Goal: Transaction & Acquisition: Purchase product/service

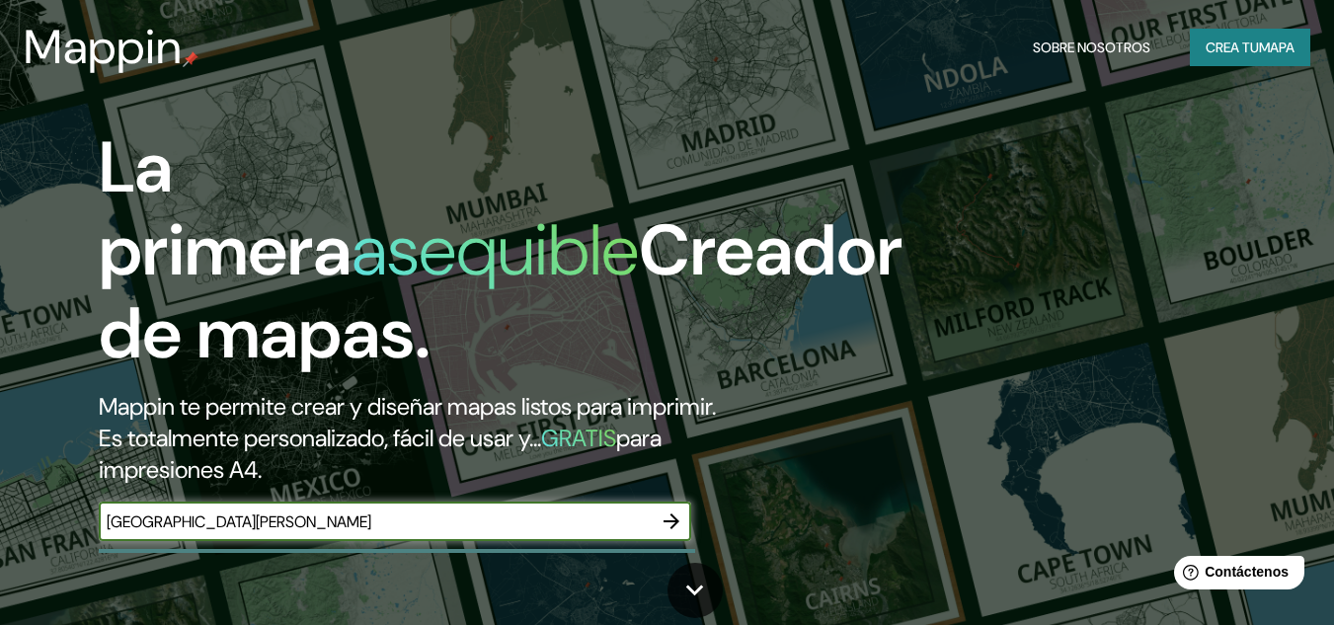
type input "[GEOGRAPHIC_DATA][PERSON_NAME]"
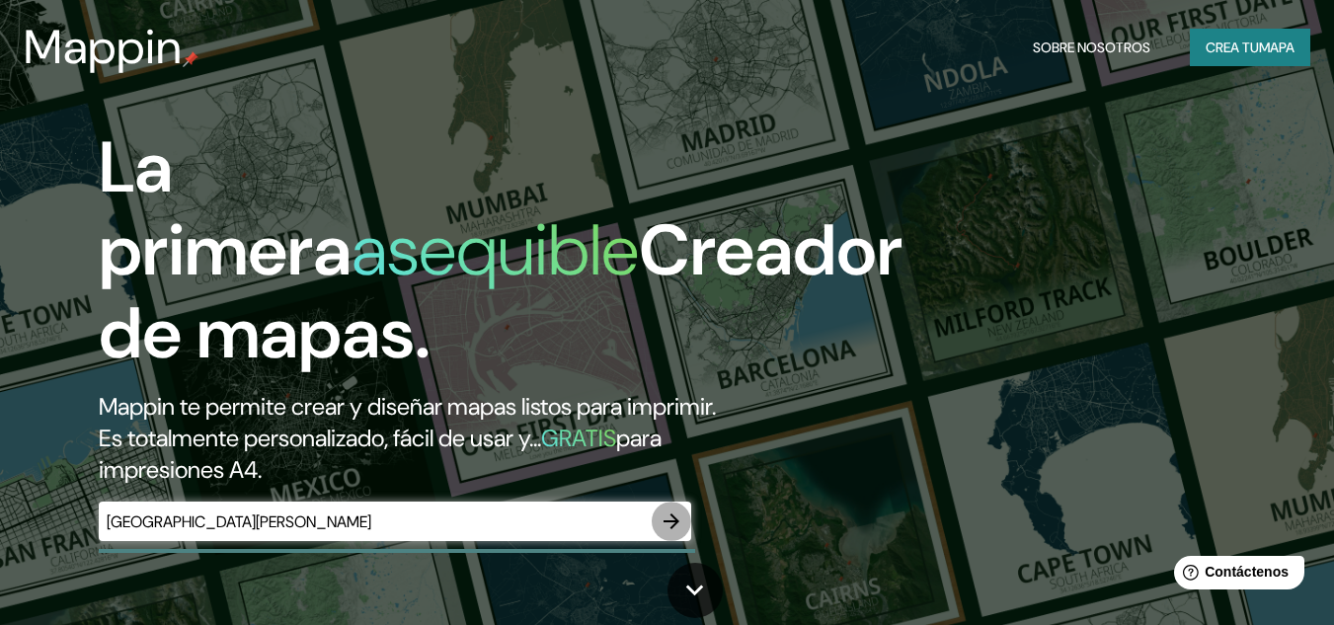
click at [675, 514] on icon "button" at bounding box center [671, 521] width 24 height 24
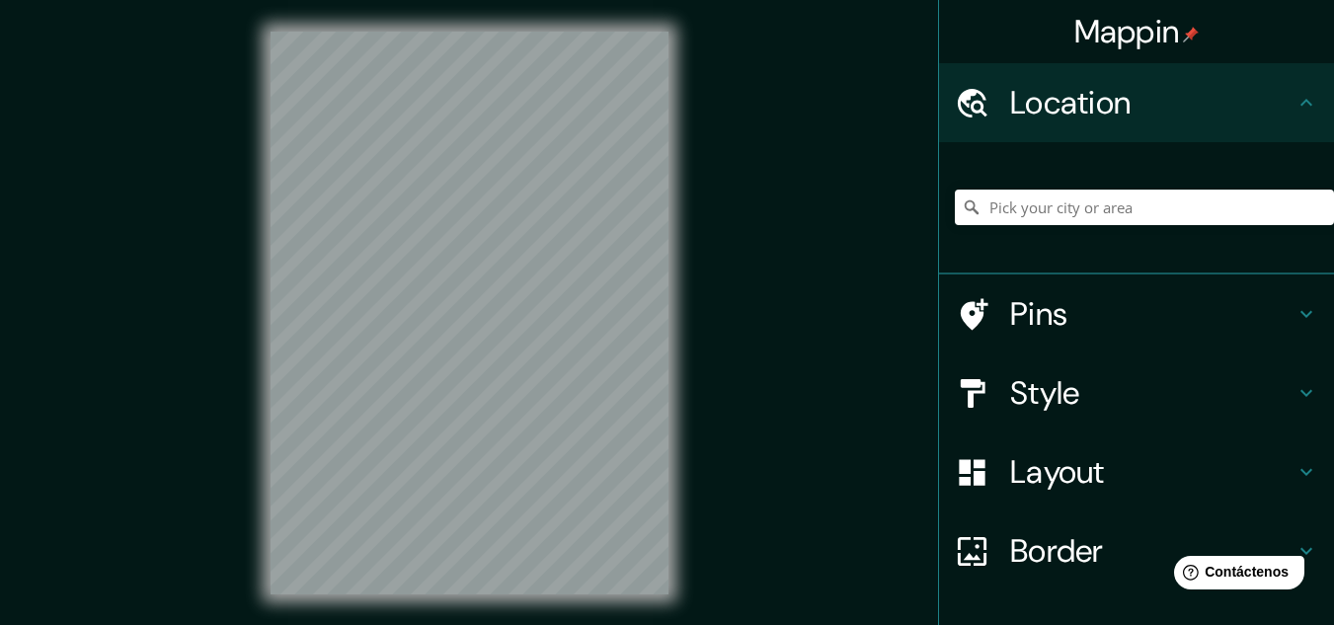
click at [1073, 109] on h4 "Location" at bounding box center [1152, 102] width 284 height 39
click at [1178, 97] on h4 "Location" at bounding box center [1152, 102] width 284 height 39
click at [803, 266] on div "Mappin Ubicación Patas Estilo Disposición Borde Elige un borde. Consejo : puede…" at bounding box center [667, 328] width 1334 height 657
click at [1056, 117] on font "Ubicación" at bounding box center [1080, 102] width 140 height 41
click at [1040, 207] on input "Elige tu ciudad o zona" at bounding box center [1144, 208] width 379 height 36
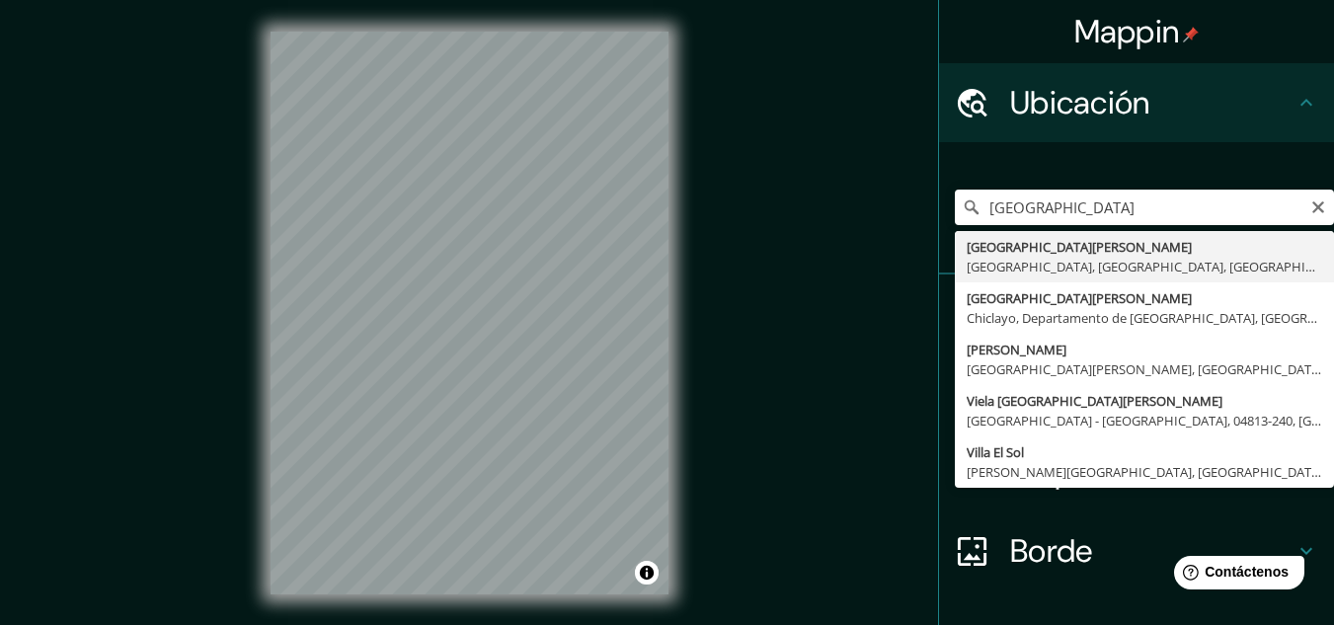
type input "[GEOGRAPHIC_DATA][PERSON_NAME], [GEOGRAPHIC_DATA], [GEOGRAPHIC_DATA], [GEOGRAPH…"
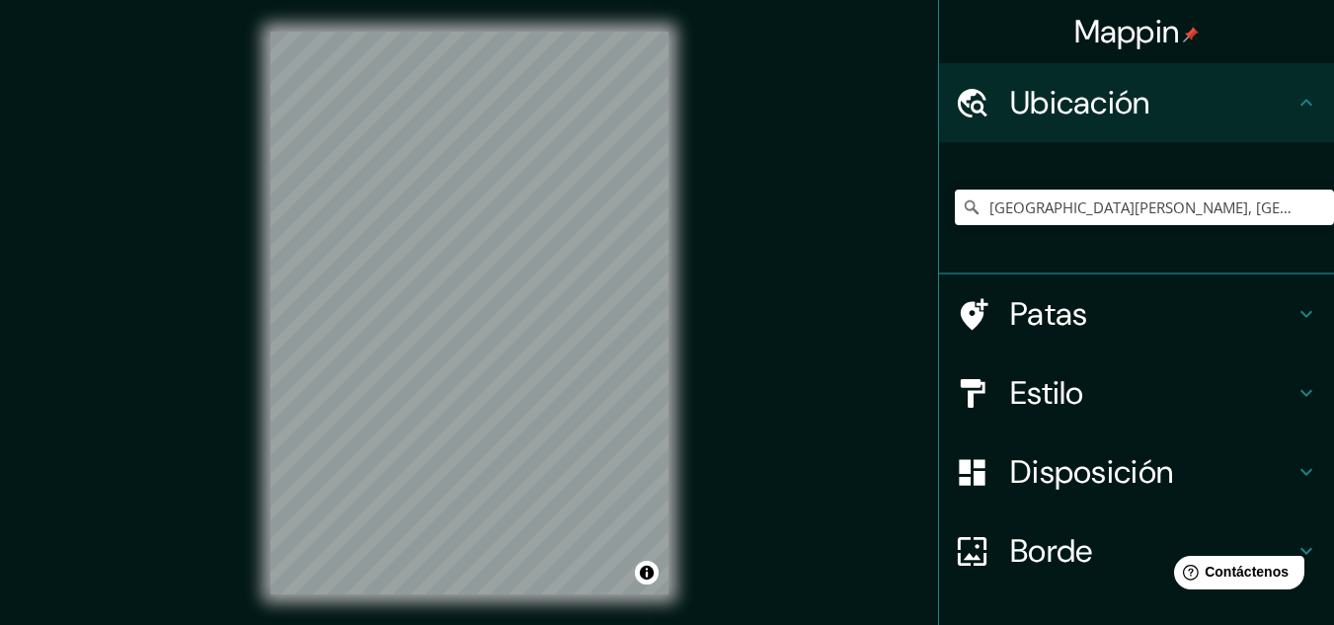
click at [1128, 311] on h4 "Patas" at bounding box center [1152, 313] width 284 height 39
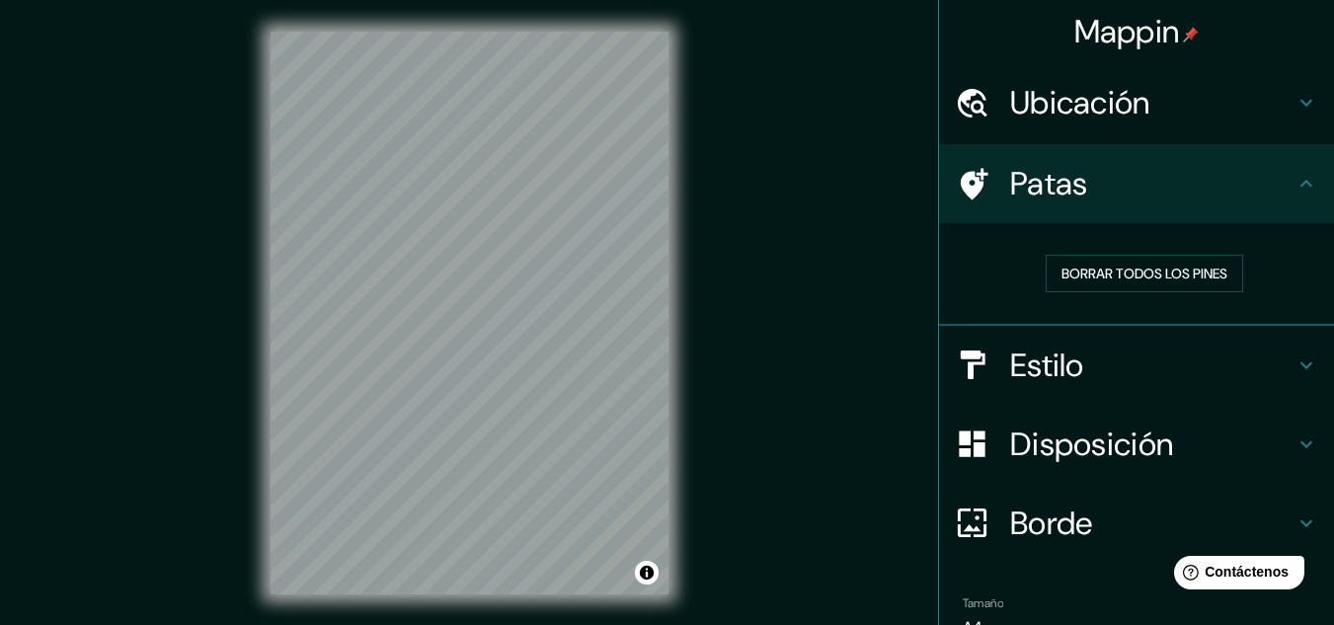
click at [1275, 192] on h4 "Patas" at bounding box center [1152, 183] width 284 height 39
click at [1274, 193] on h4 "Patas" at bounding box center [1152, 183] width 284 height 39
click at [1300, 192] on icon at bounding box center [1306, 184] width 24 height 24
click at [1297, 114] on icon at bounding box center [1306, 103] width 24 height 24
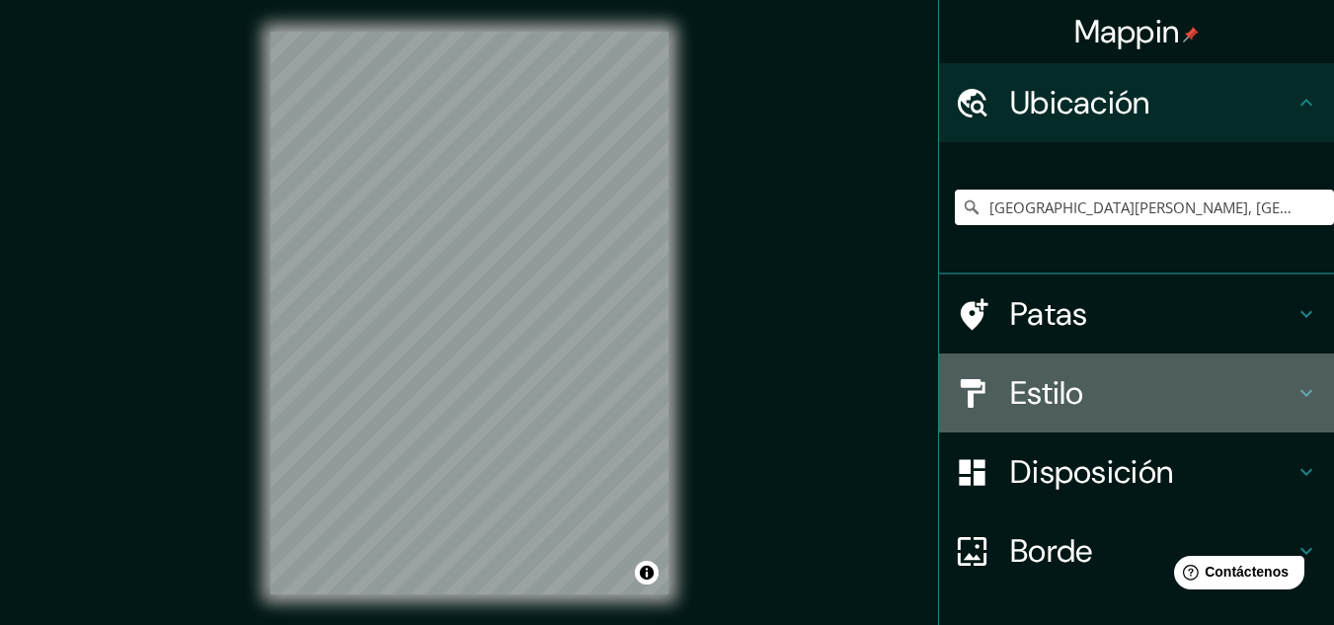
click at [1142, 376] on h4 "Estilo" at bounding box center [1152, 392] width 284 height 39
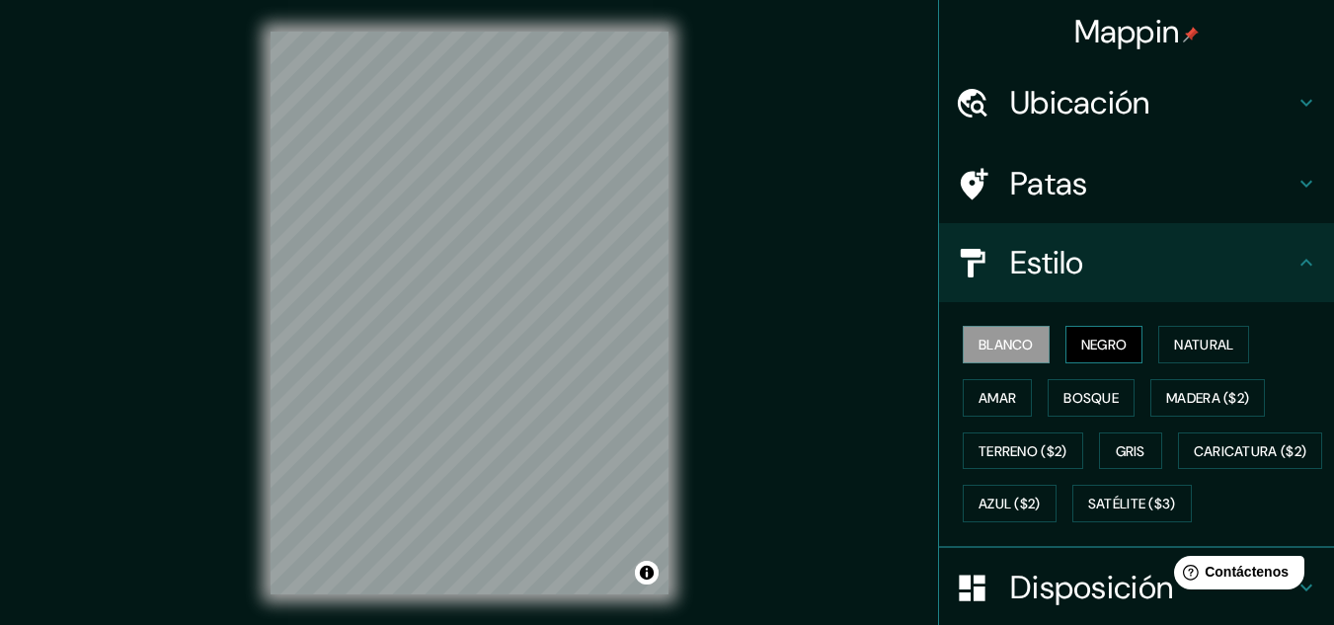
click at [1087, 349] on font "Negro" at bounding box center [1104, 345] width 46 height 18
click at [1144, 338] on div "Blanco Negro Natural Amar Bosque Madera ($2) Terreno ($2) Gris Caricatura ($2) …" at bounding box center [1144, 424] width 379 height 212
click at [1158, 341] on button "Natural" at bounding box center [1203, 345] width 91 height 38
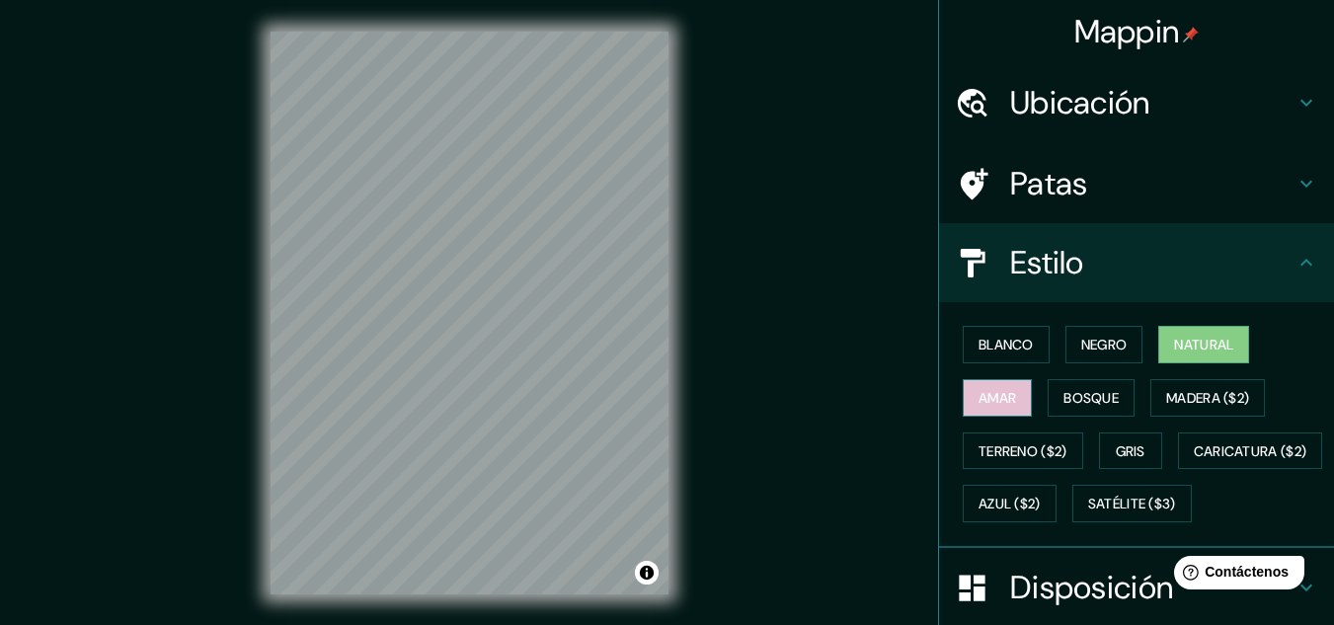
click at [1008, 404] on button "Amar" at bounding box center [996, 398] width 69 height 38
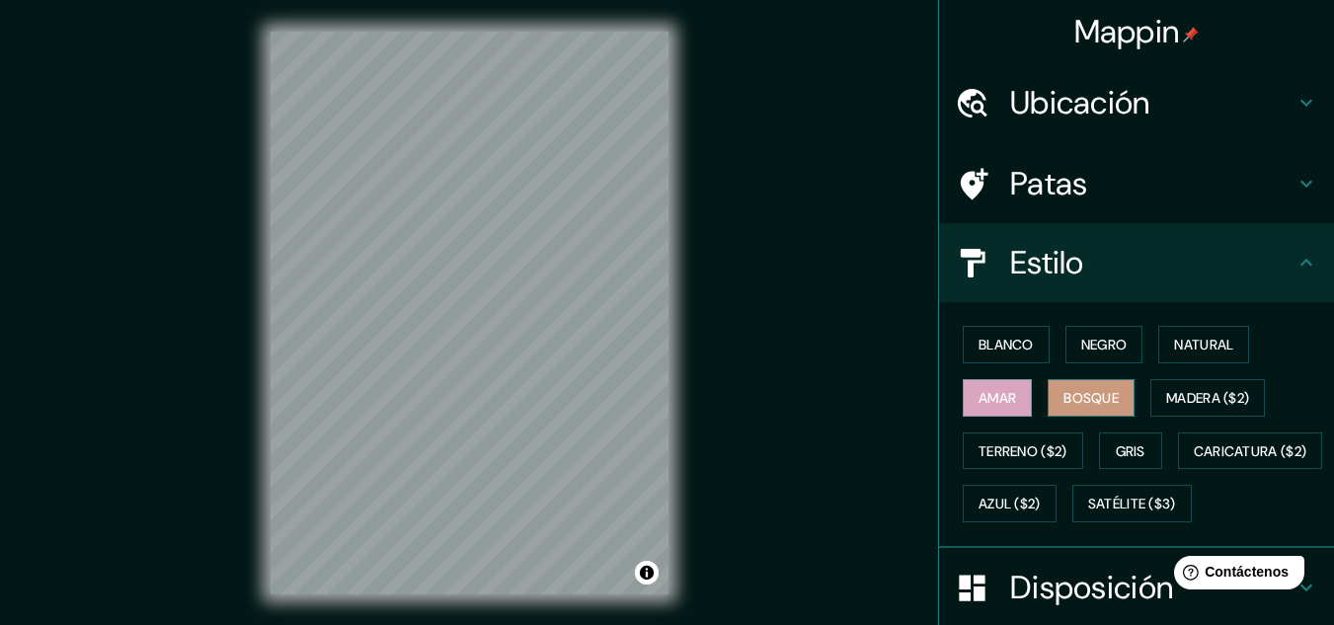
click at [1047, 405] on button "Bosque" at bounding box center [1090, 398] width 87 height 38
click at [1023, 447] on font "Terreno ($2)" at bounding box center [1022, 451] width 89 height 18
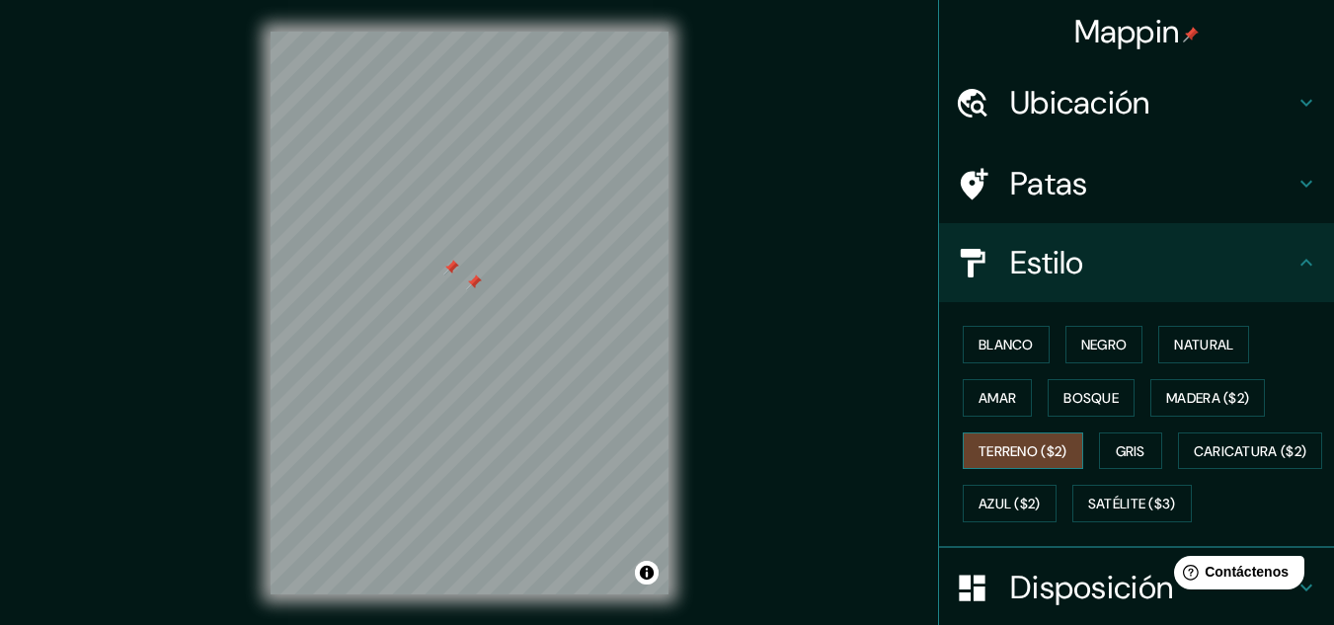
click at [981, 446] on font "Terreno ($2)" at bounding box center [1022, 451] width 89 height 18
click at [987, 455] on font "Terreno ($2)" at bounding box center [1022, 451] width 89 height 18
click at [1123, 455] on font "Gris" at bounding box center [1130, 451] width 30 height 18
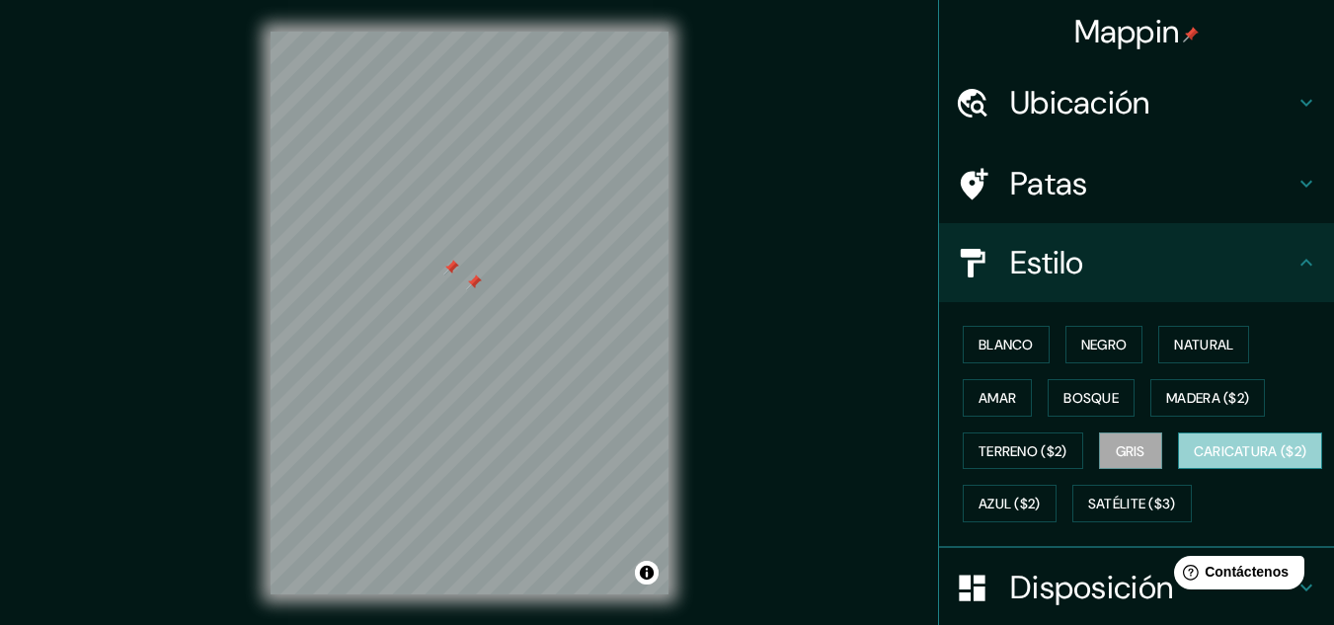
click at [1193, 460] on font "Caricatura ($2)" at bounding box center [1250, 451] width 114 height 18
click at [1159, 522] on div "Blanco Negro Natural Amar Bosque Madera ($2) Terreno ($2) Gris Caricatura ($2) …" at bounding box center [1144, 424] width 379 height 212
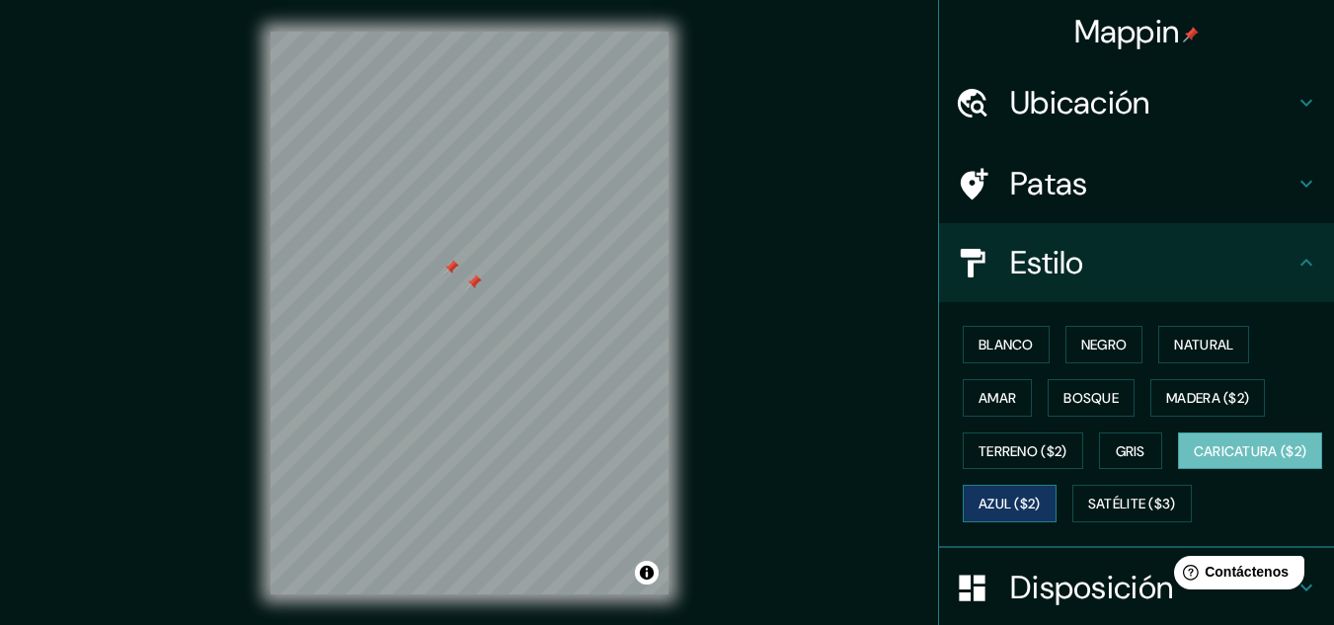
click at [1056, 517] on button "Azul ($2)" at bounding box center [1009, 504] width 94 height 38
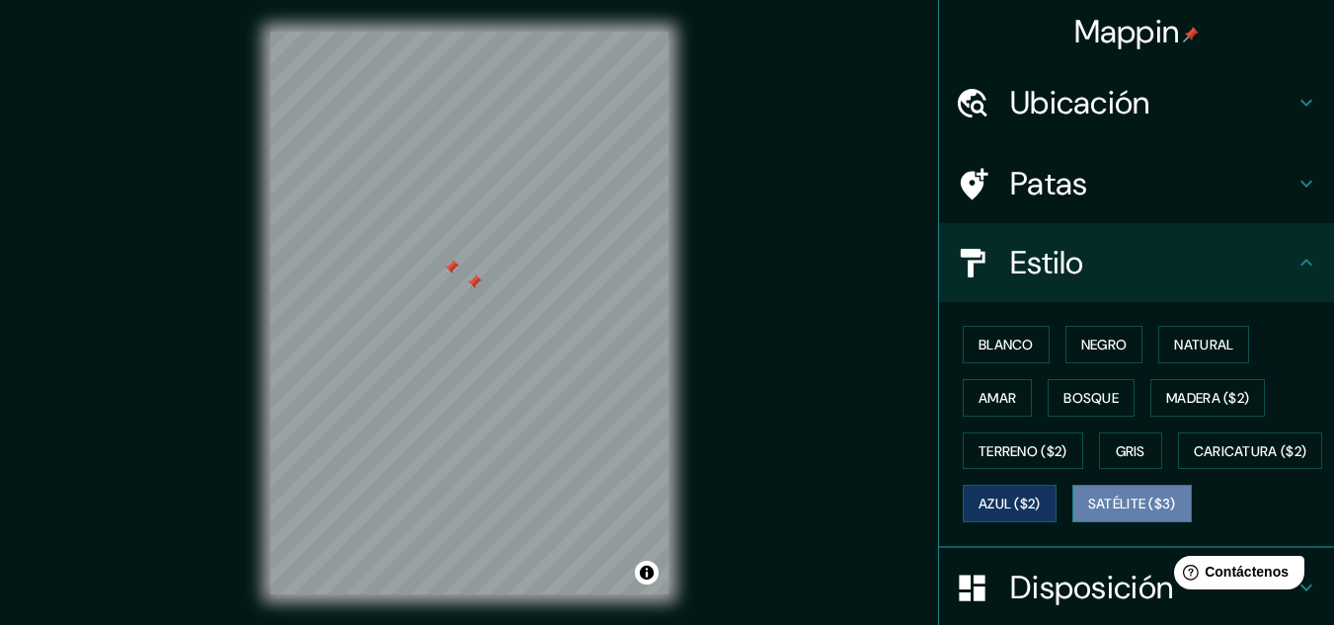
click at [1072, 522] on button "Satélite ($3)" at bounding box center [1131, 504] width 119 height 38
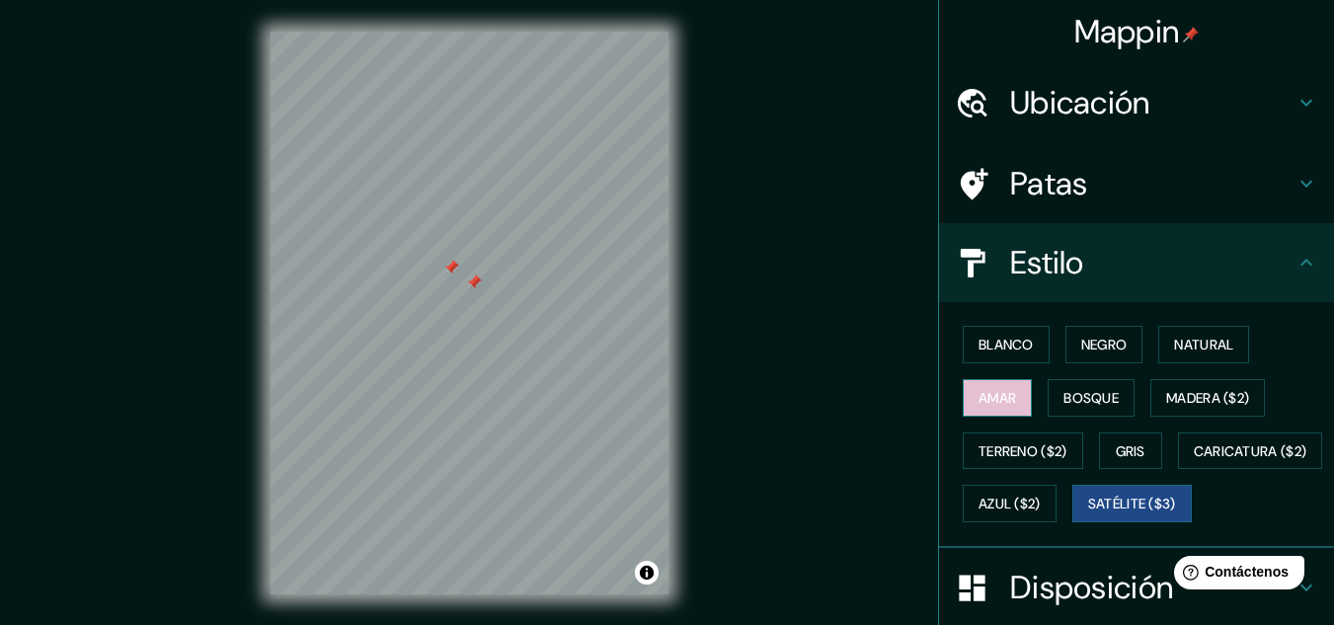
click at [978, 389] on font "Amar" at bounding box center [997, 398] width 38 height 18
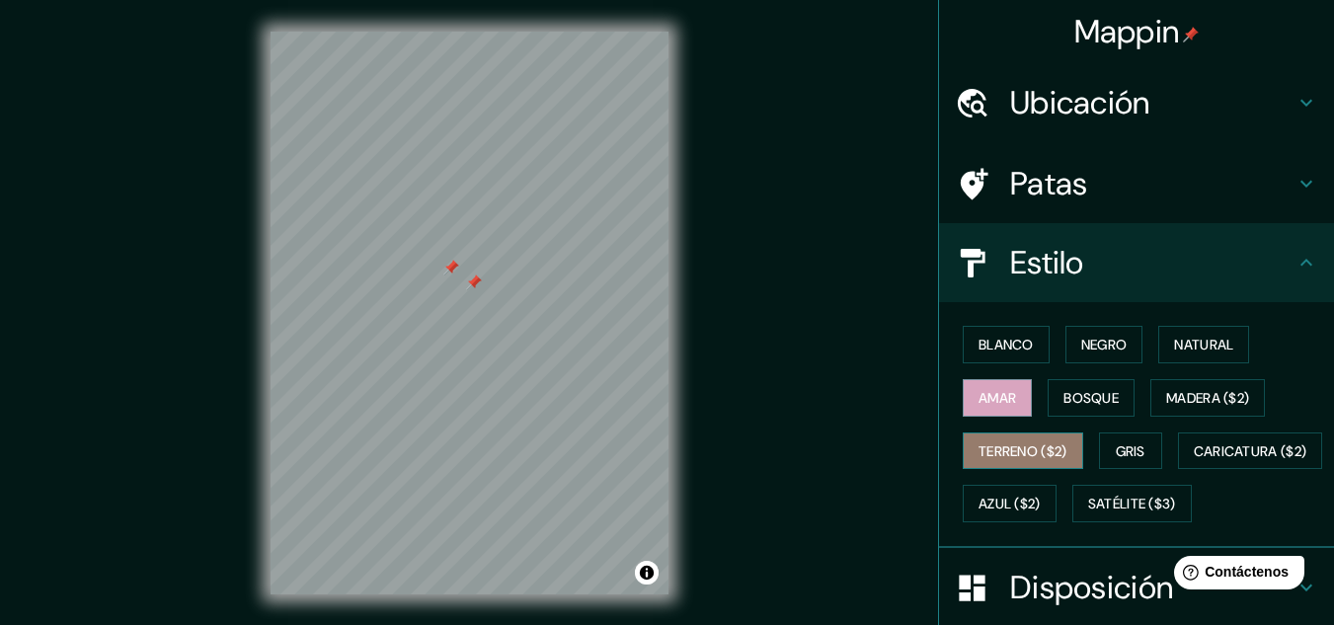
click at [998, 446] on font "Terreno ($2)" at bounding box center [1022, 451] width 89 height 18
click at [1097, 197] on h4 "Patas" at bounding box center [1152, 183] width 284 height 39
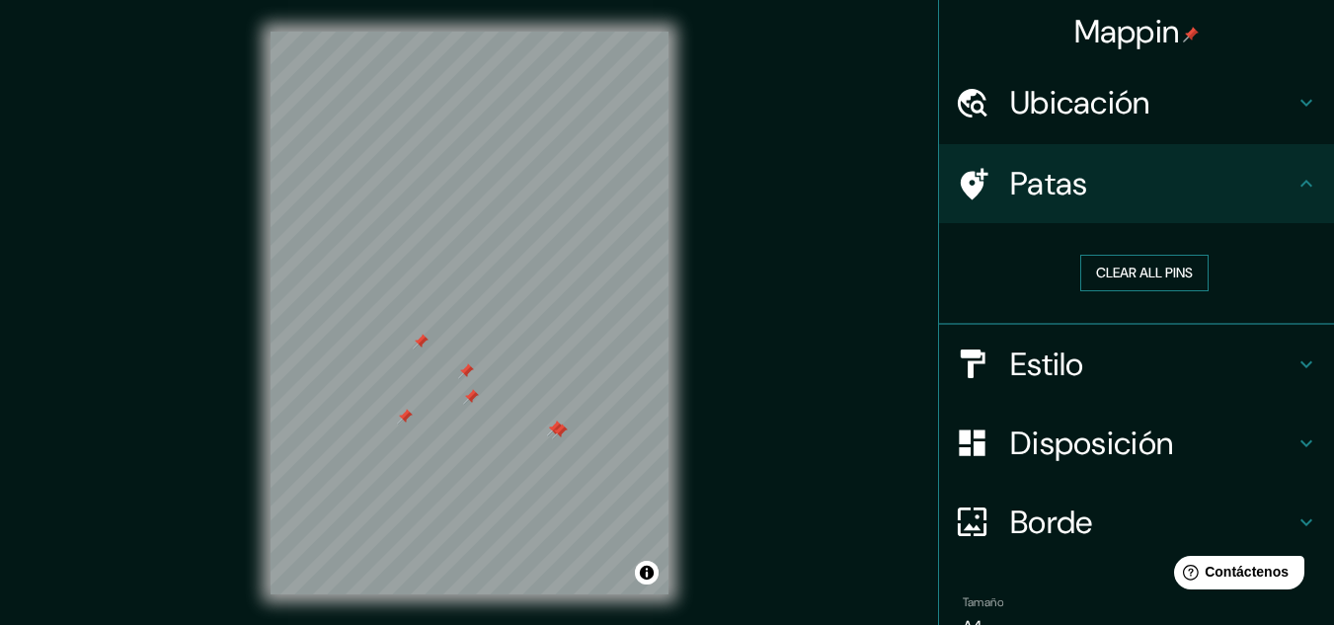
click at [1102, 269] on button "Clear all pins" at bounding box center [1144, 273] width 128 height 37
click at [1070, 199] on font "Patas" at bounding box center [1049, 183] width 78 height 41
click at [1205, 155] on div "Patas" at bounding box center [1136, 183] width 395 height 79
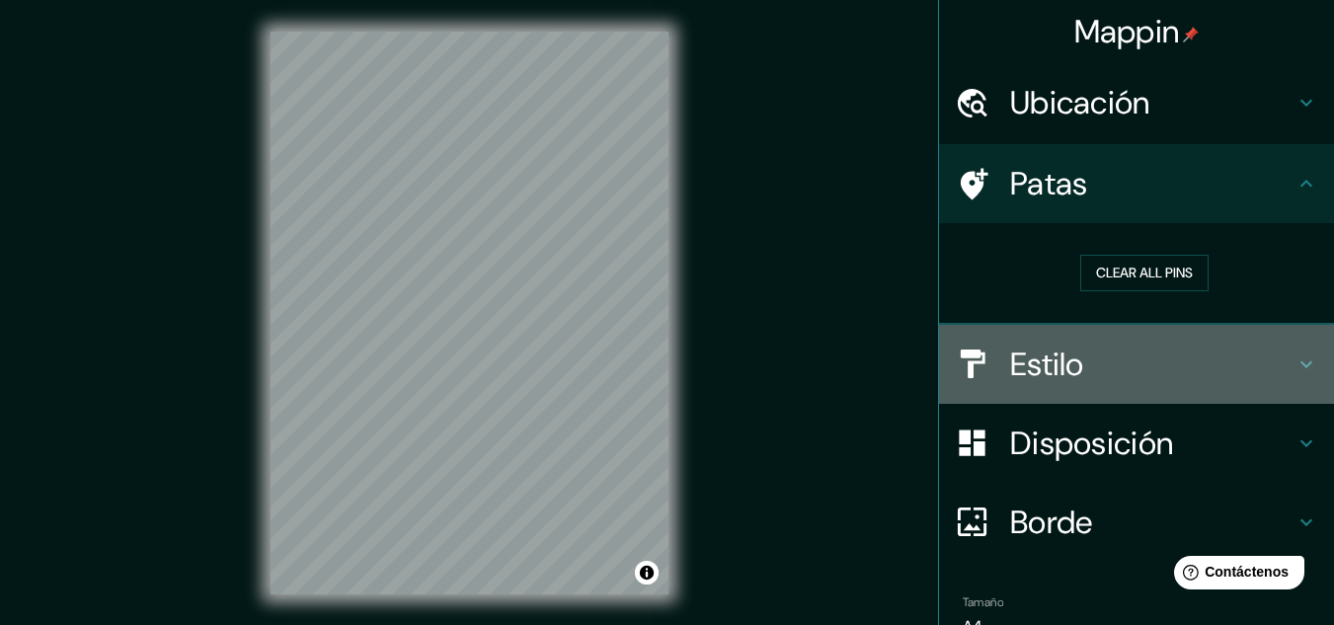
click at [1095, 378] on h4 "Estilo" at bounding box center [1152, 364] width 284 height 39
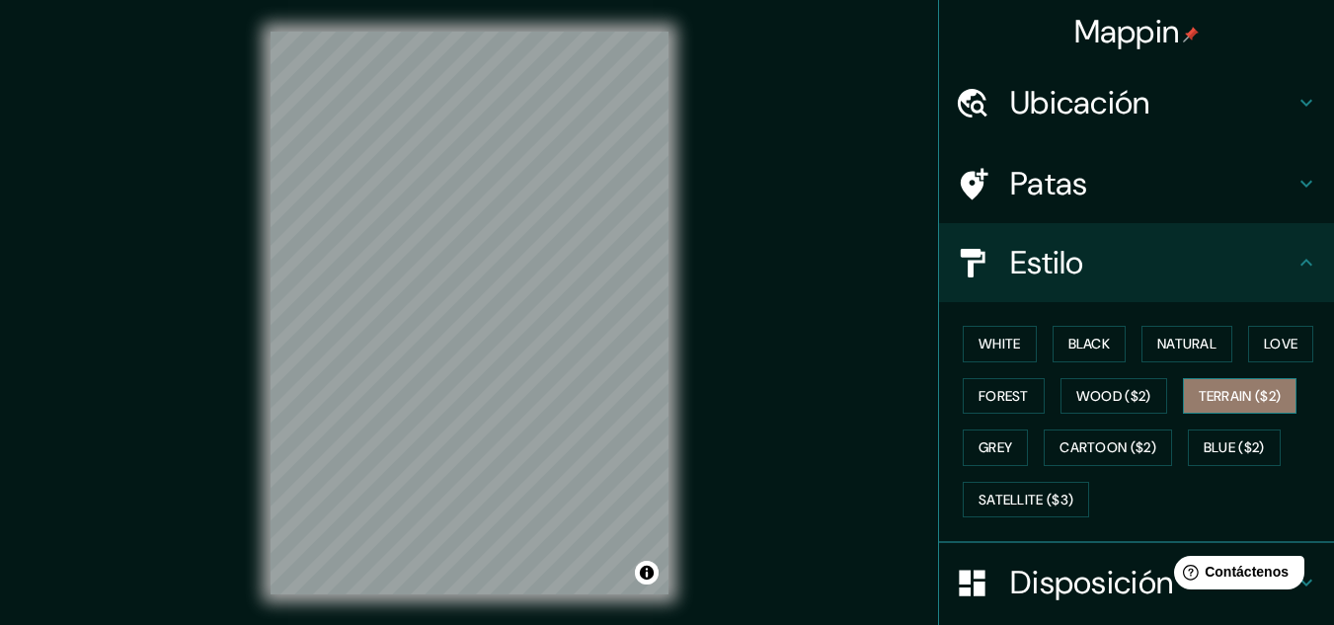
click at [1183, 401] on button "Terrain ($2)" at bounding box center [1240, 396] width 115 height 37
click at [1095, 407] on button "Wood ($2)" at bounding box center [1113, 396] width 107 height 37
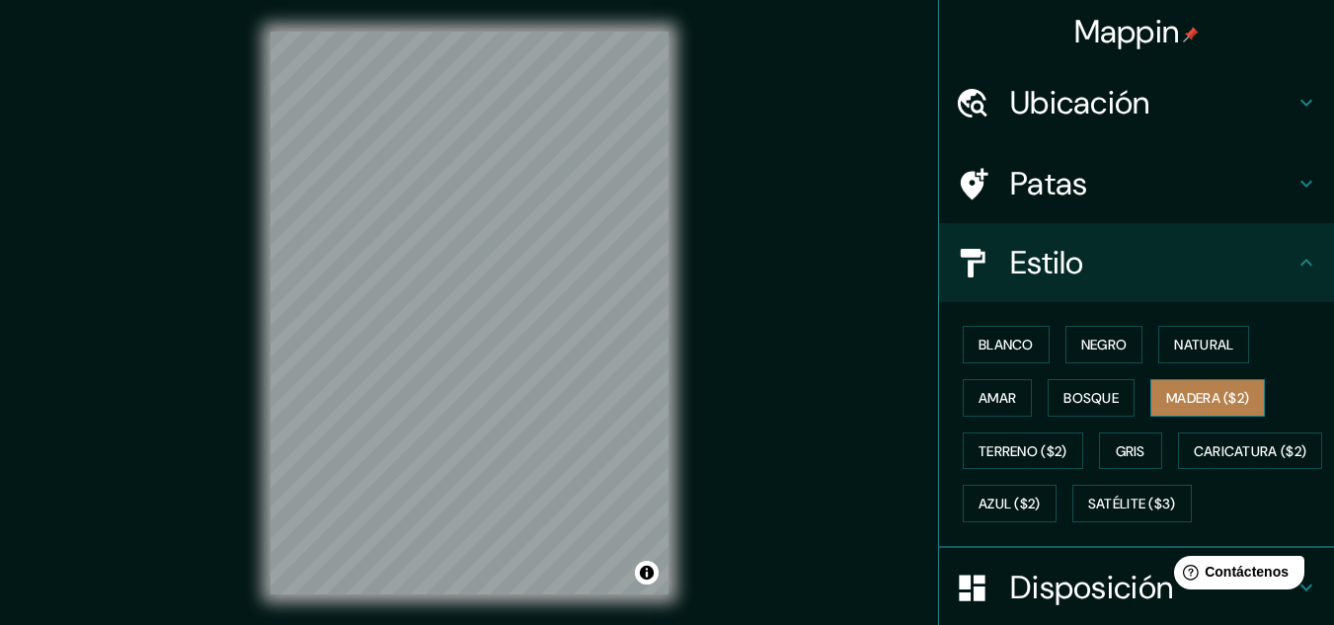
click at [1196, 412] on button "Madera ($2)" at bounding box center [1207, 398] width 115 height 38
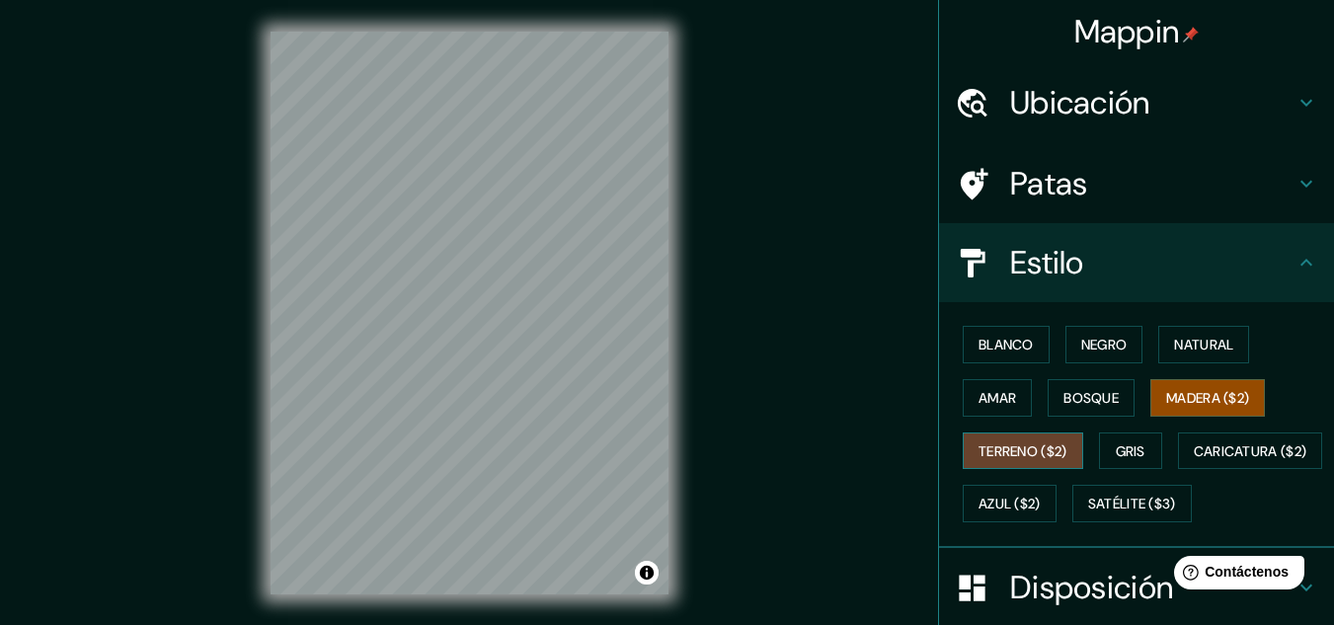
click at [1045, 454] on font "Terreno ($2)" at bounding box center [1022, 451] width 89 height 18
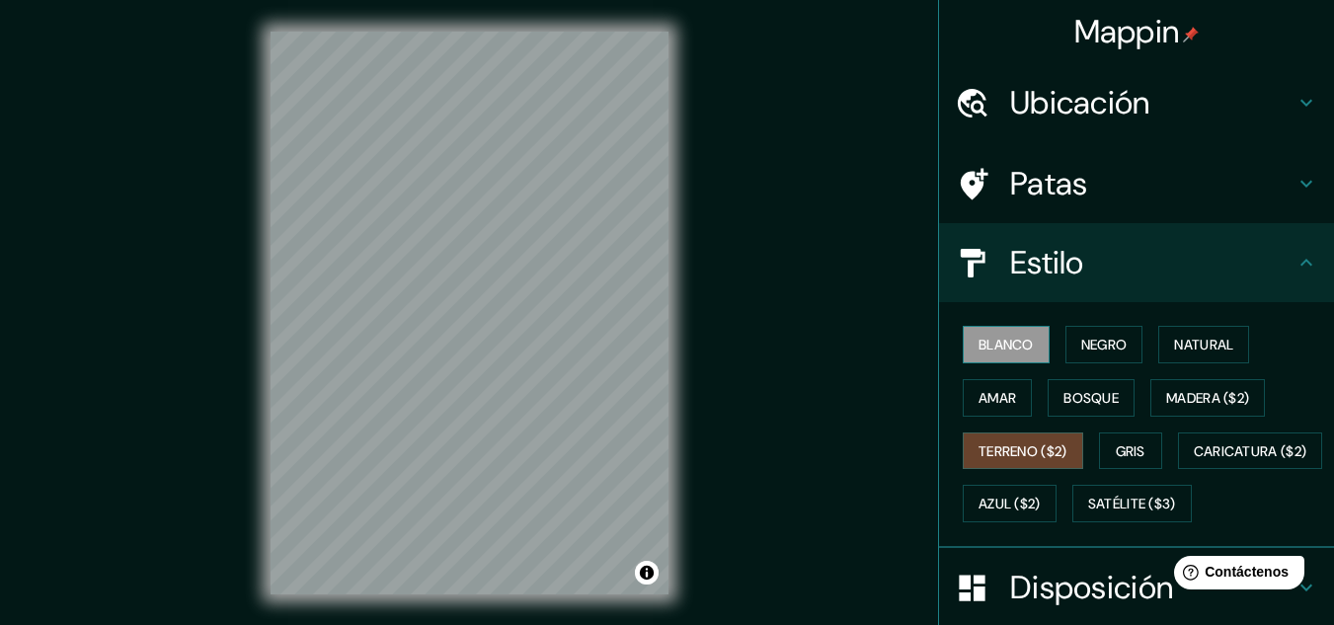
click at [1005, 353] on font "Blanco" at bounding box center [1005, 345] width 55 height 18
click at [1254, 239] on div "Estilo" at bounding box center [1136, 262] width 395 height 79
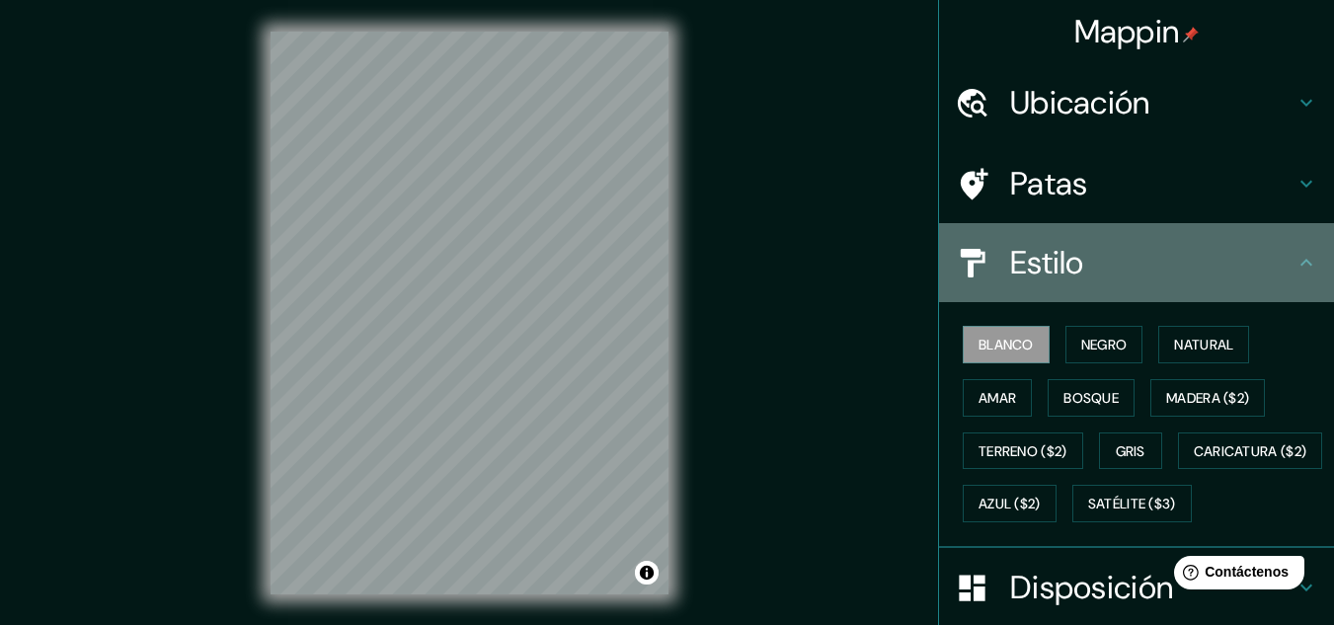
click at [1313, 263] on div "Estilo" at bounding box center [1136, 262] width 395 height 79
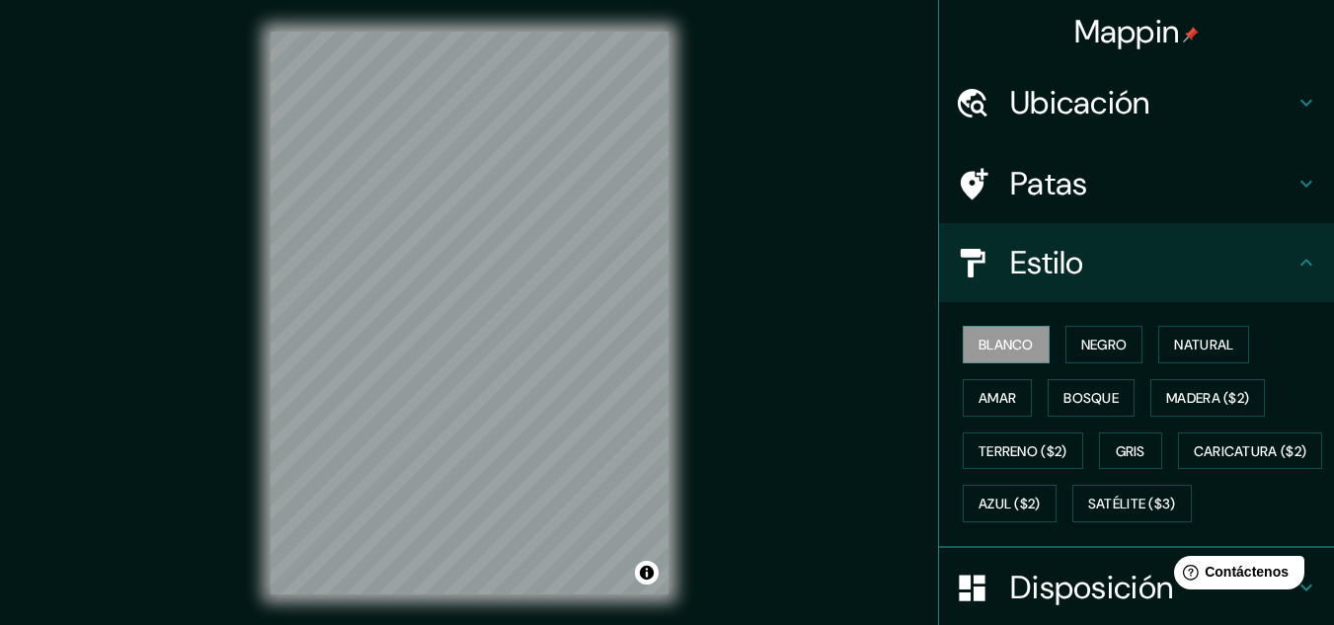
click at [1294, 259] on icon at bounding box center [1306, 263] width 24 height 24
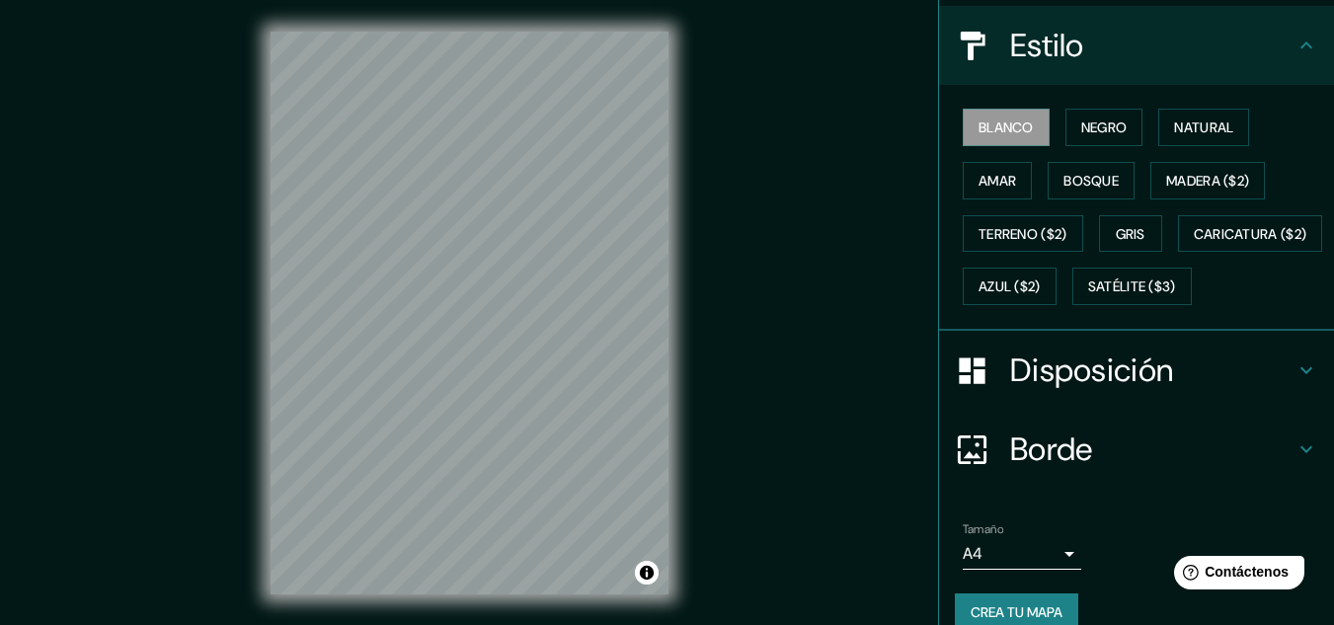
scroll to position [299, 0]
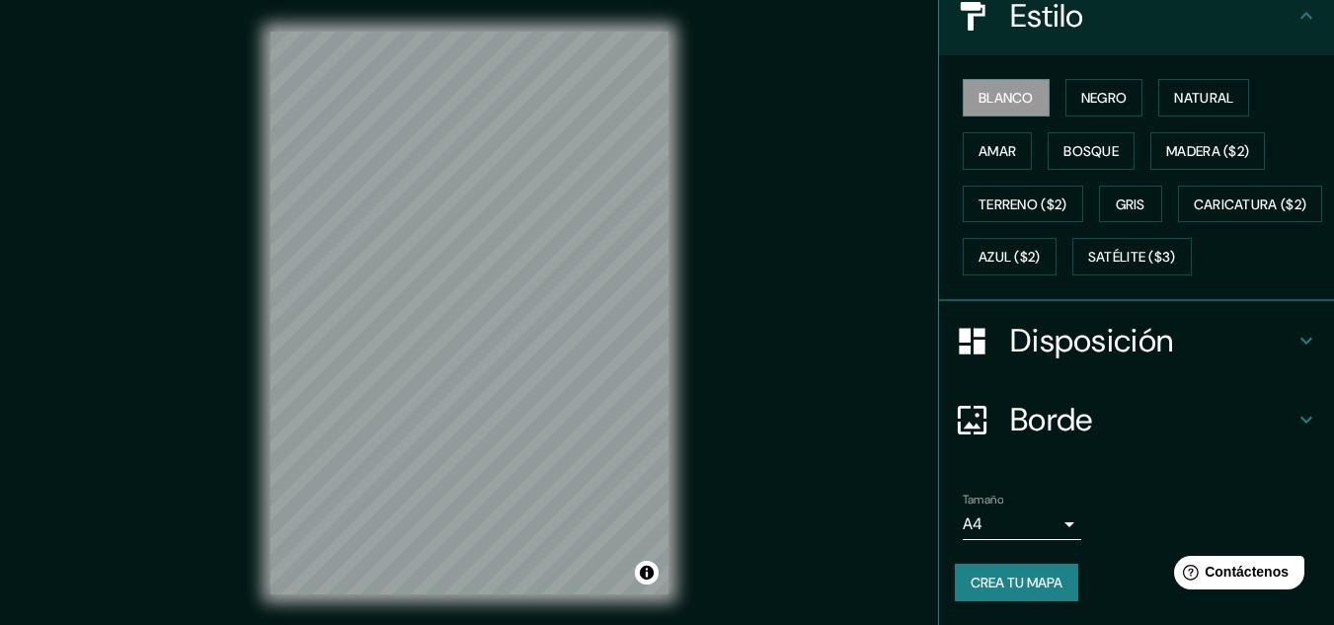
click at [961, 523] on body "Mappin Ubicación [GEOGRAPHIC_DATA][PERSON_NAME], [GEOGRAPHIC_DATA], [GEOGRAPHIC…" at bounding box center [667, 312] width 1334 height 625
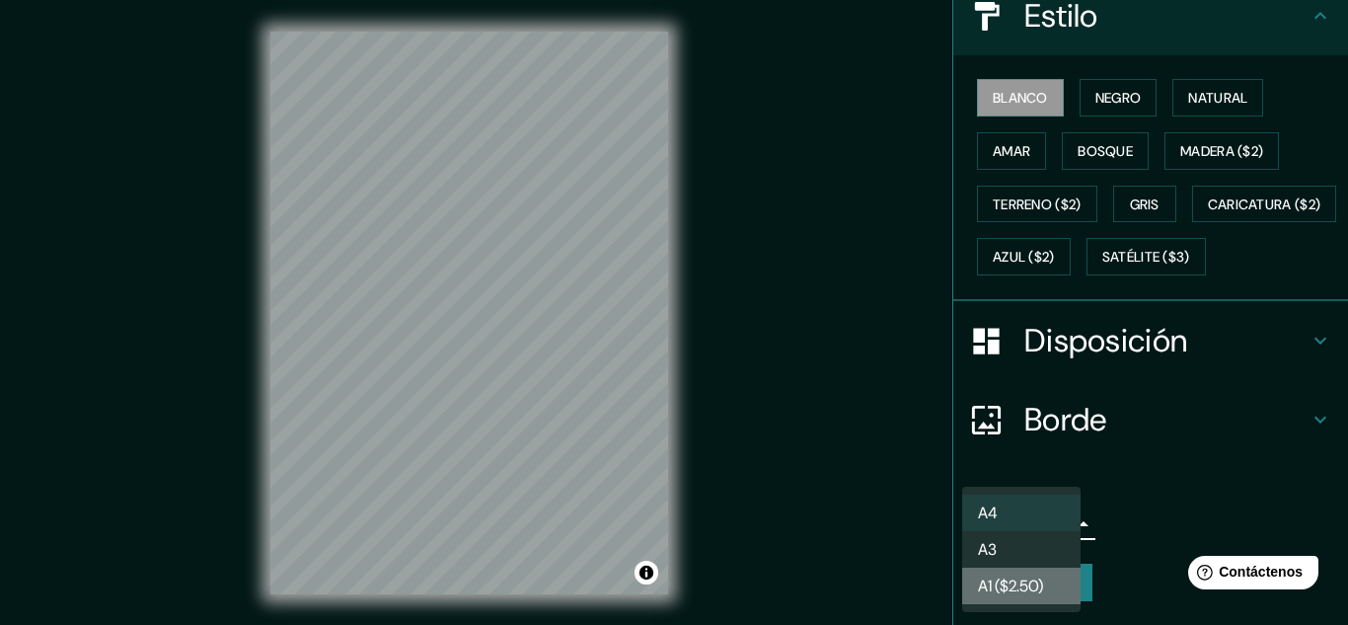
click at [995, 581] on font "A1 ($2.50)" at bounding box center [1010, 586] width 65 height 21
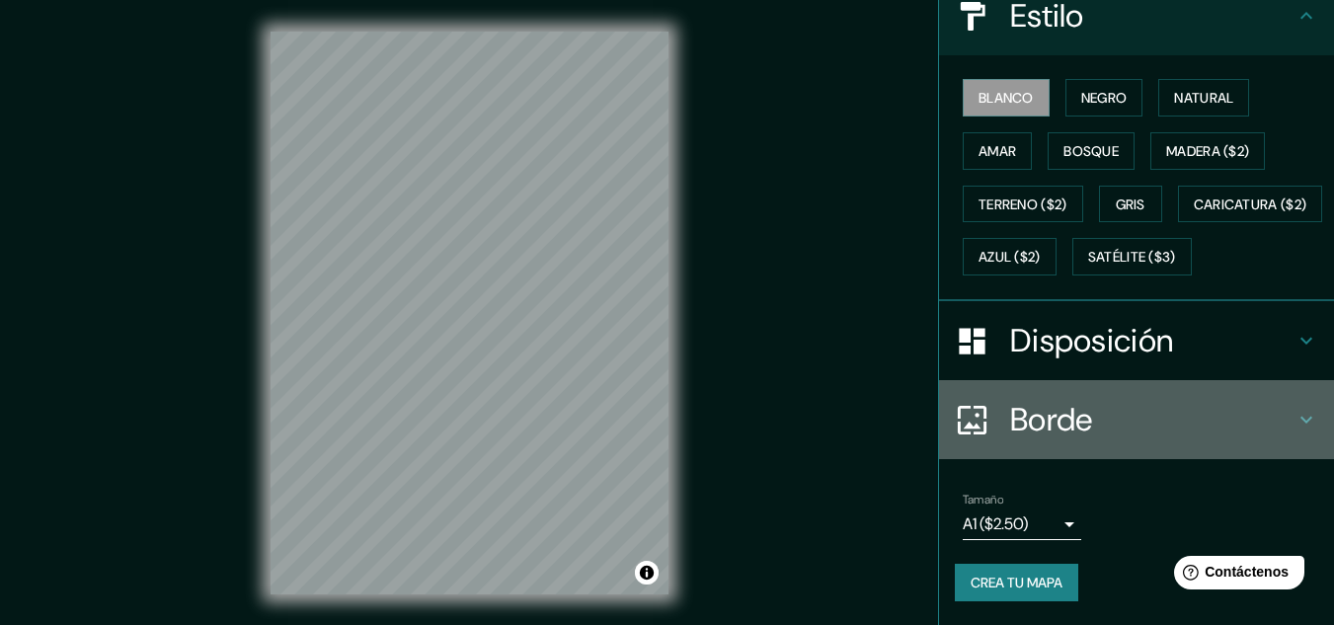
click at [1104, 414] on h4 "Borde" at bounding box center [1152, 419] width 284 height 39
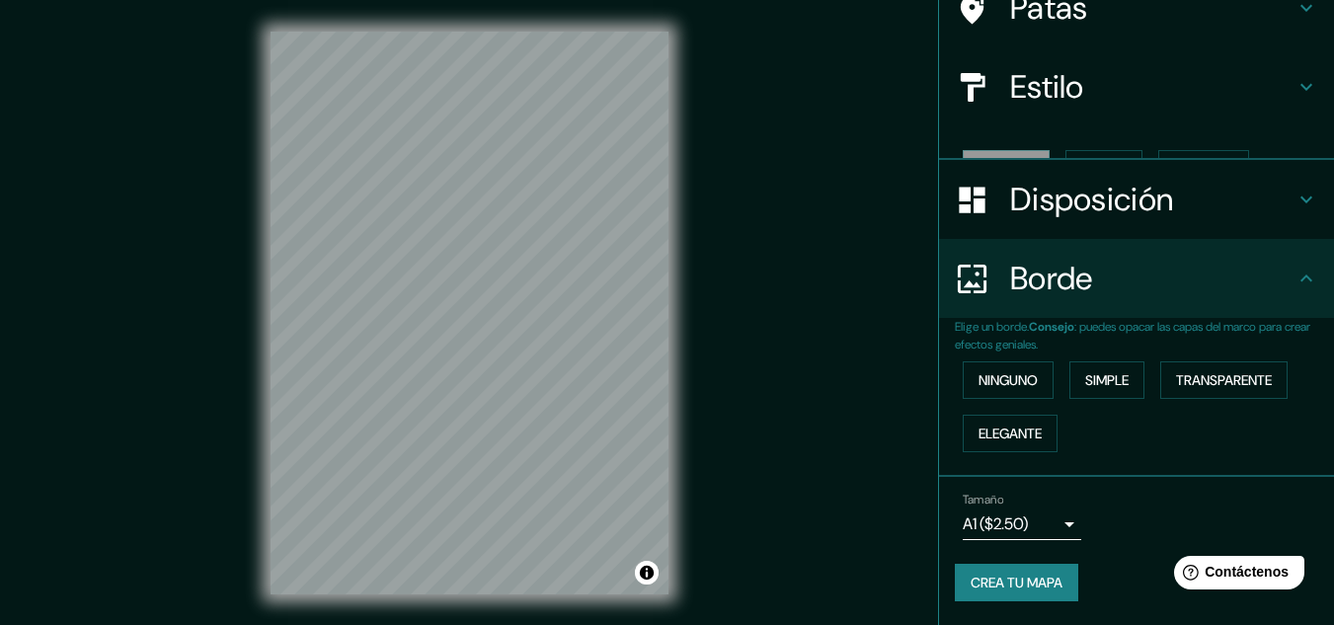
scroll to position [142, 0]
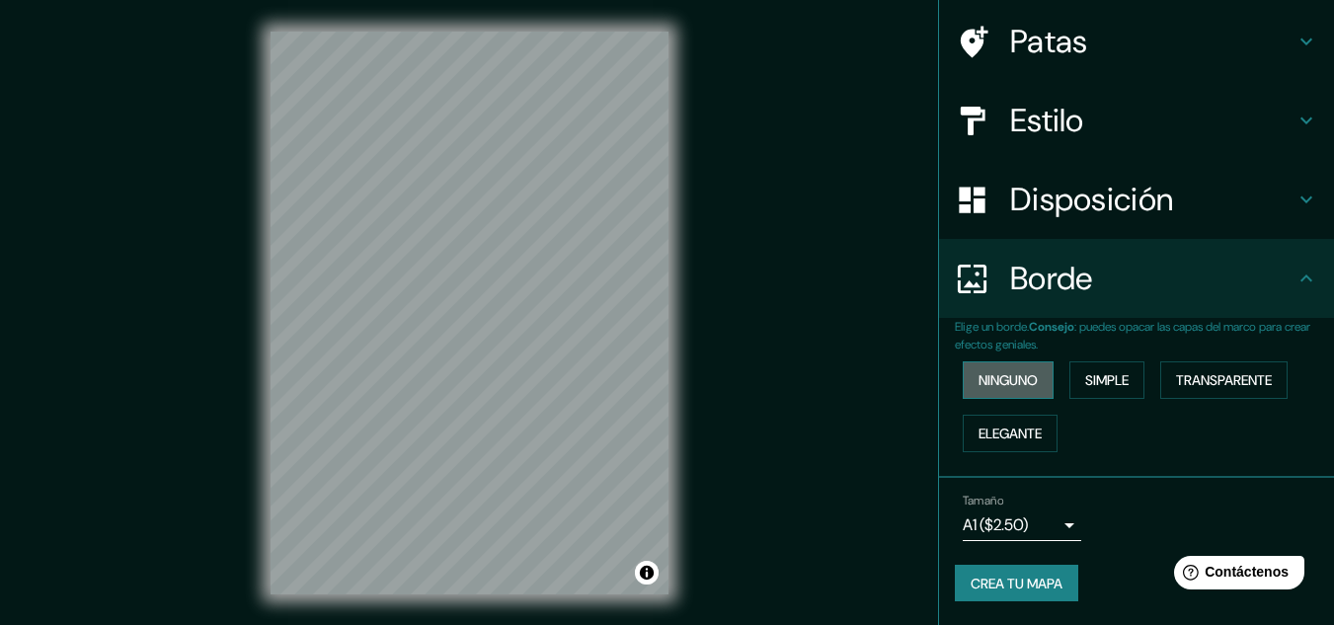
click at [1039, 384] on button "Ninguno" at bounding box center [1007, 380] width 91 height 38
click at [1103, 387] on font "Simple" at bounding box center [1106, 380] width 43 height 18
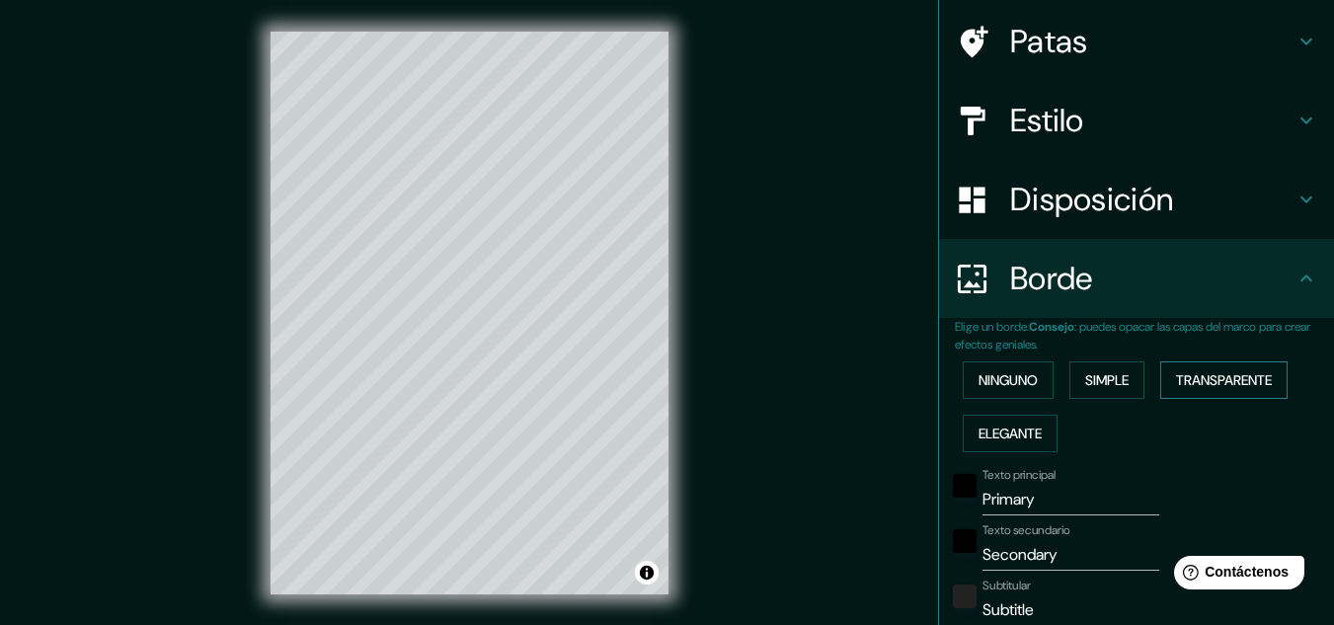
click at [1176, 385] on font "Transparente" at bounding box center [1224, 380] width 96 height 18
click at [1029, 430] on font "Elegante" at bounding box center [1009, 433] width 63 height 18
click at [1013, 387] on font "Ninguno" at bounding box center [1007, 380] width 59 height 18
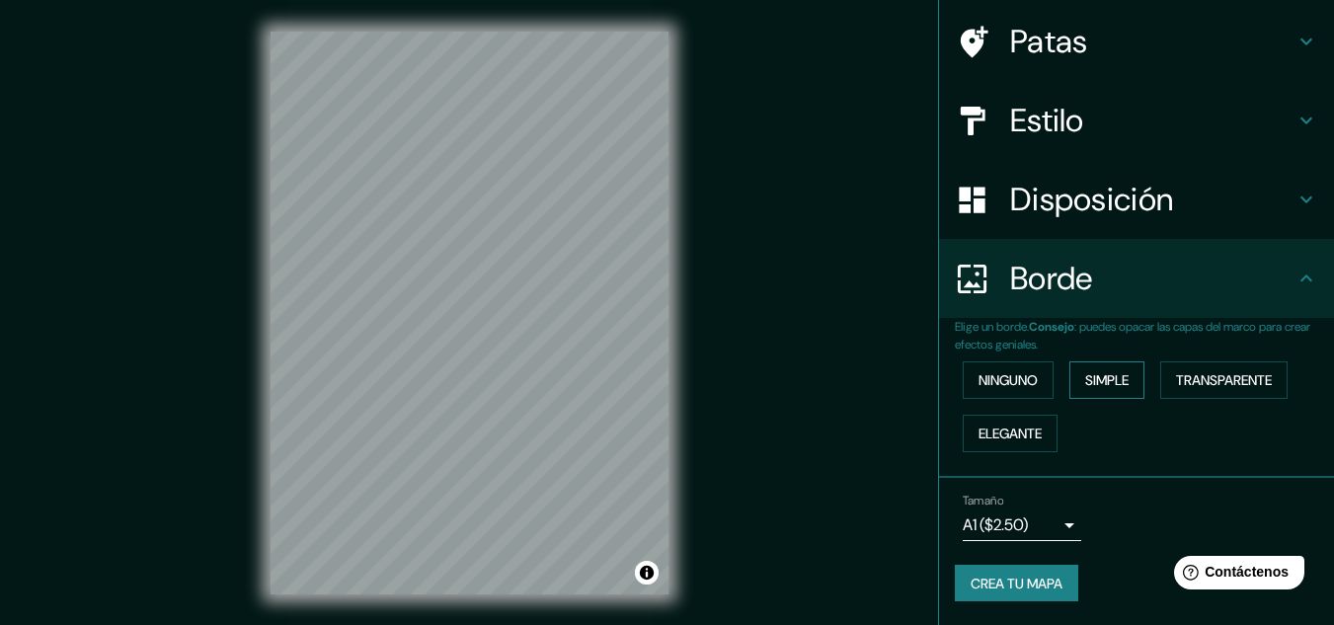
click at [1085, 379] on font "Simple" at bounding box center [1106, 380] width 43 height 18
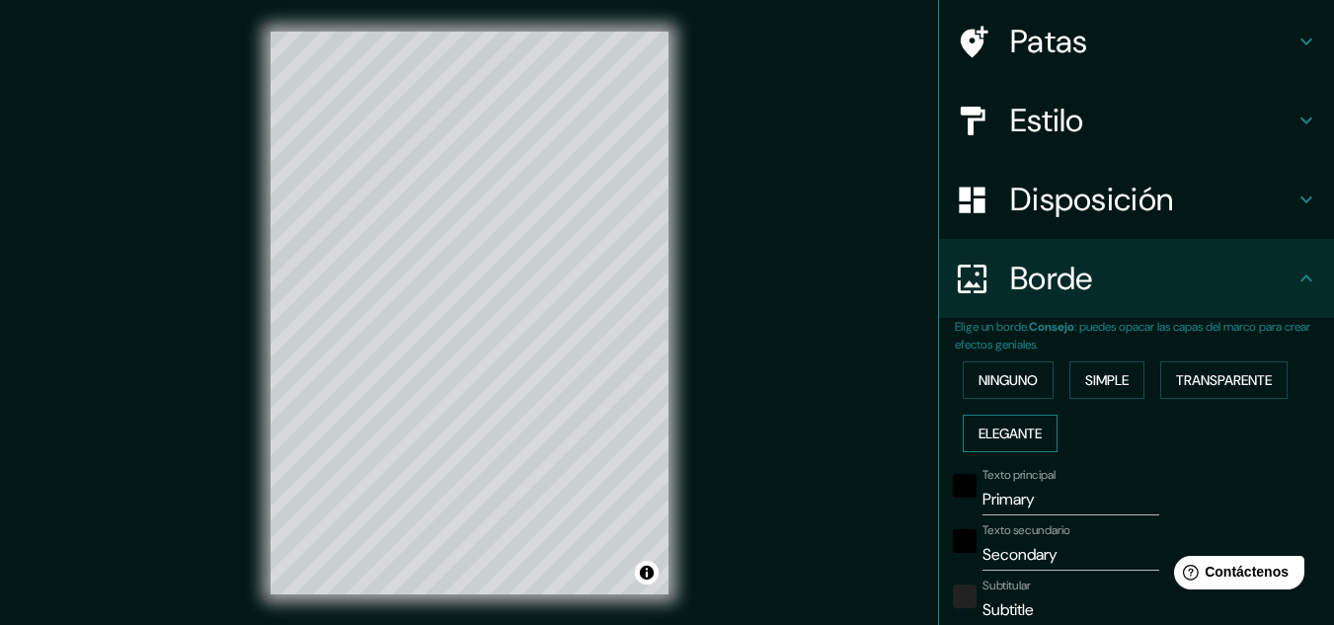
click at [1004, 428] on font "Elegante" at bounding box center [1009, 433] width 63 height 18
click at [1071, 382] on button "Simple" at bounding box center [1106, 380] width 75 height 38
click at [1008, 382] on font "Ninguno" at bounding box center [1007, 380] width 59 height 18
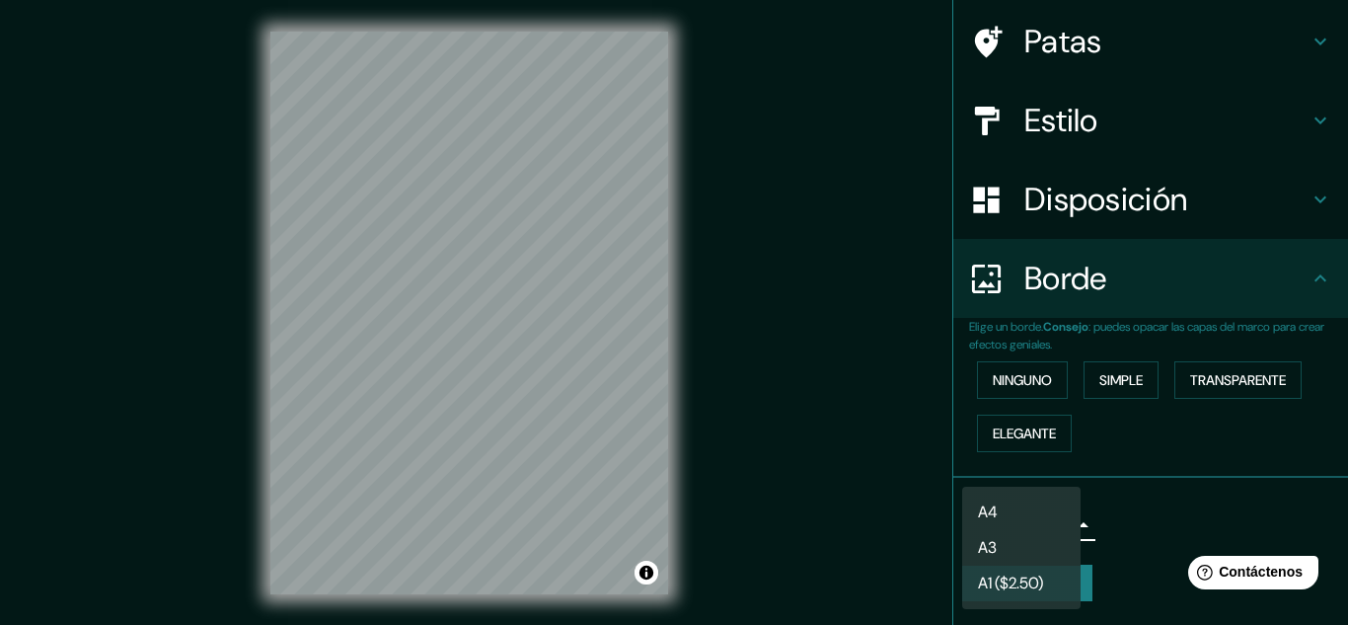
click at [1007, 512] on body "Mappin Ubicación [GEOGRAPHIC_DATA][PERSON_NAME], [GEOGRAPHIC_DATA], [GEOGRAPHIC…" at bounding box center [674, 312] width 1348 height 625
click at [1007, 512] on li "A4" at bounding box center [1021, 513] width 118 height 37
type input "single"
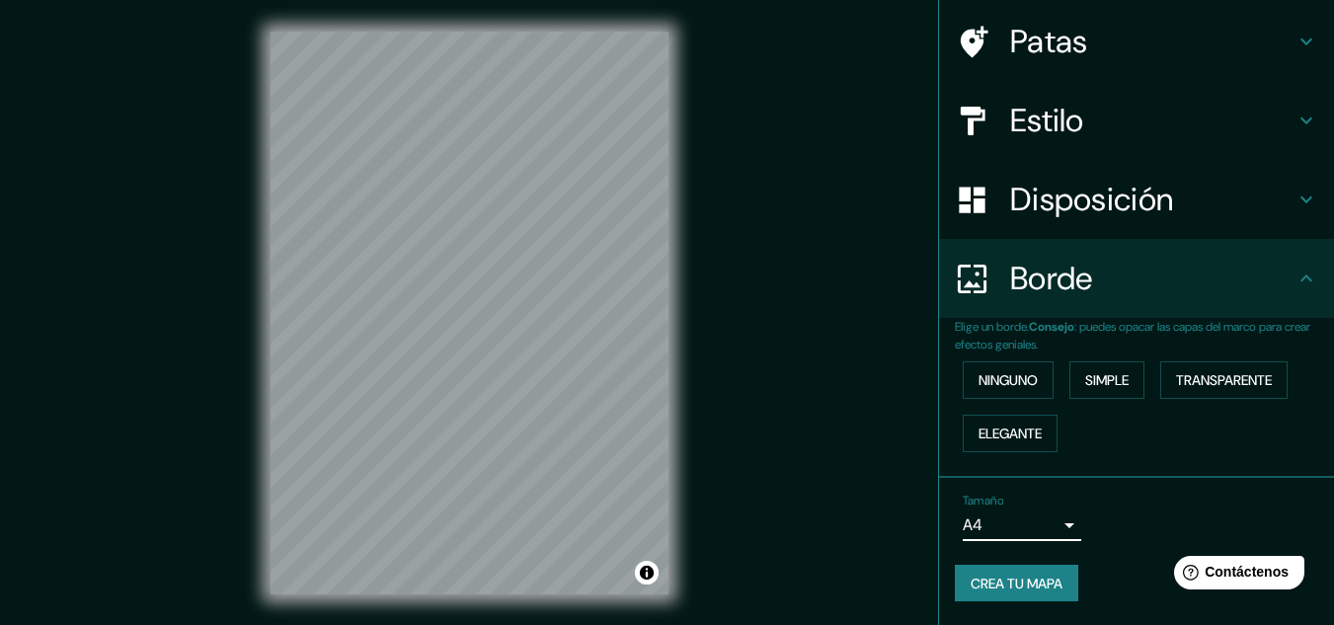
click at [1179, 295] on h4 "Borde" at bounding box center [1152, 278] width 284 height 39
click at [1211, 221] on div "Disposición" at bounding box center [1136, 199] width 395 height 79
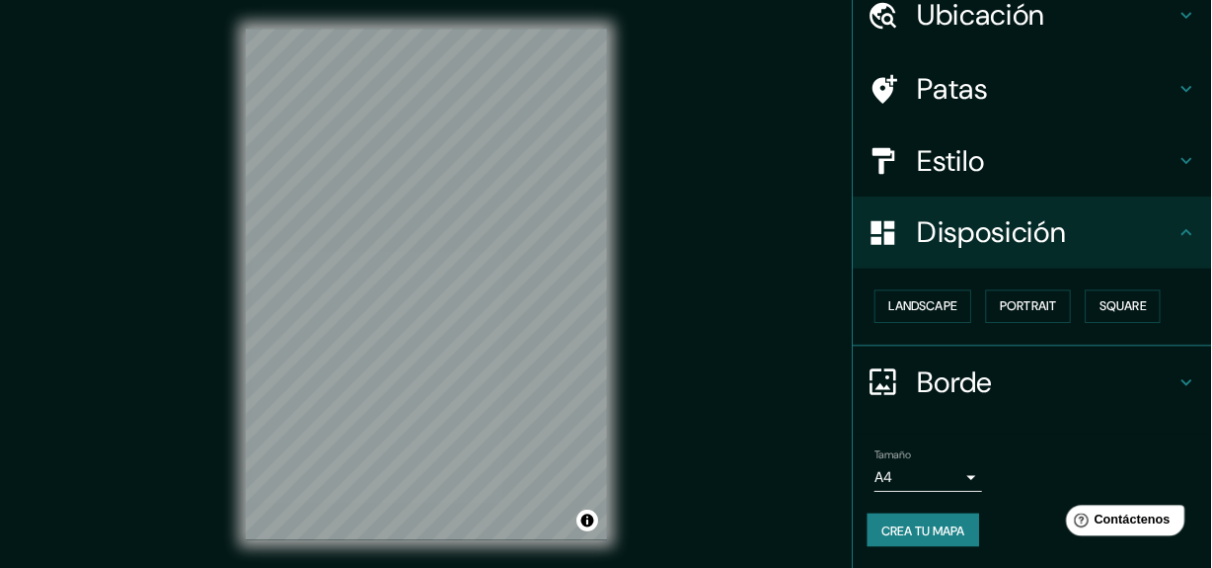
scroll to position [87, 0]
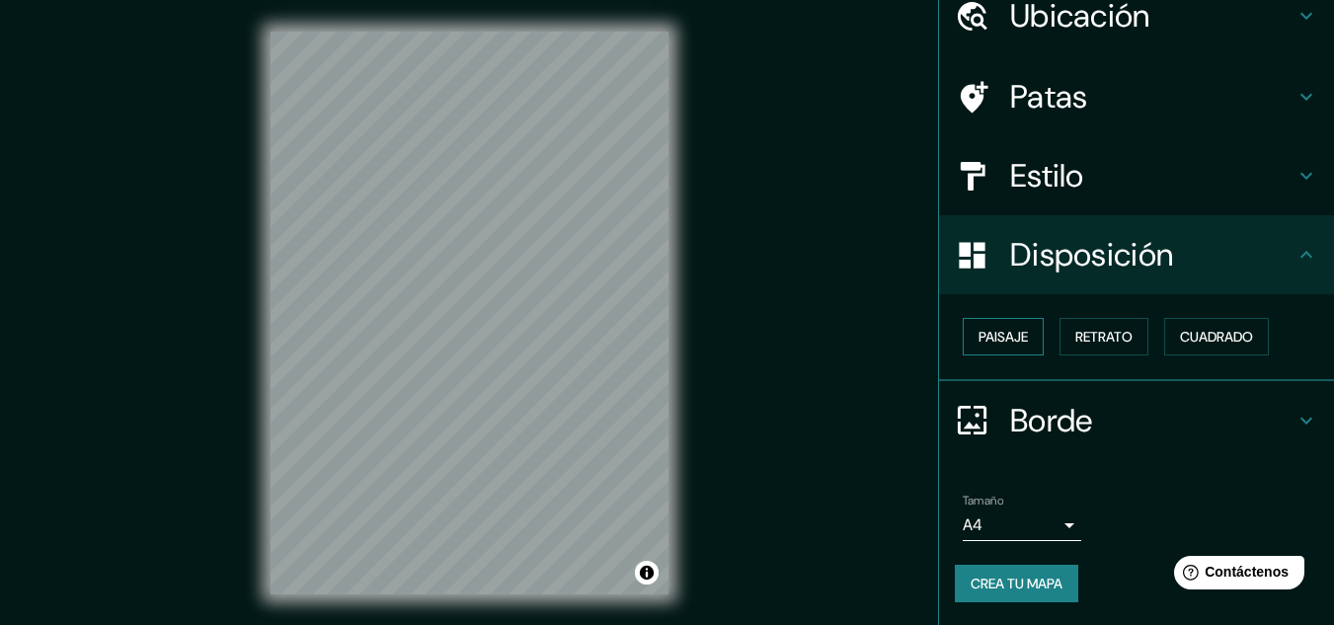
click at [1008, 351] on button "Paisaje" at bounding box center [1002, 337] width 81 height 38
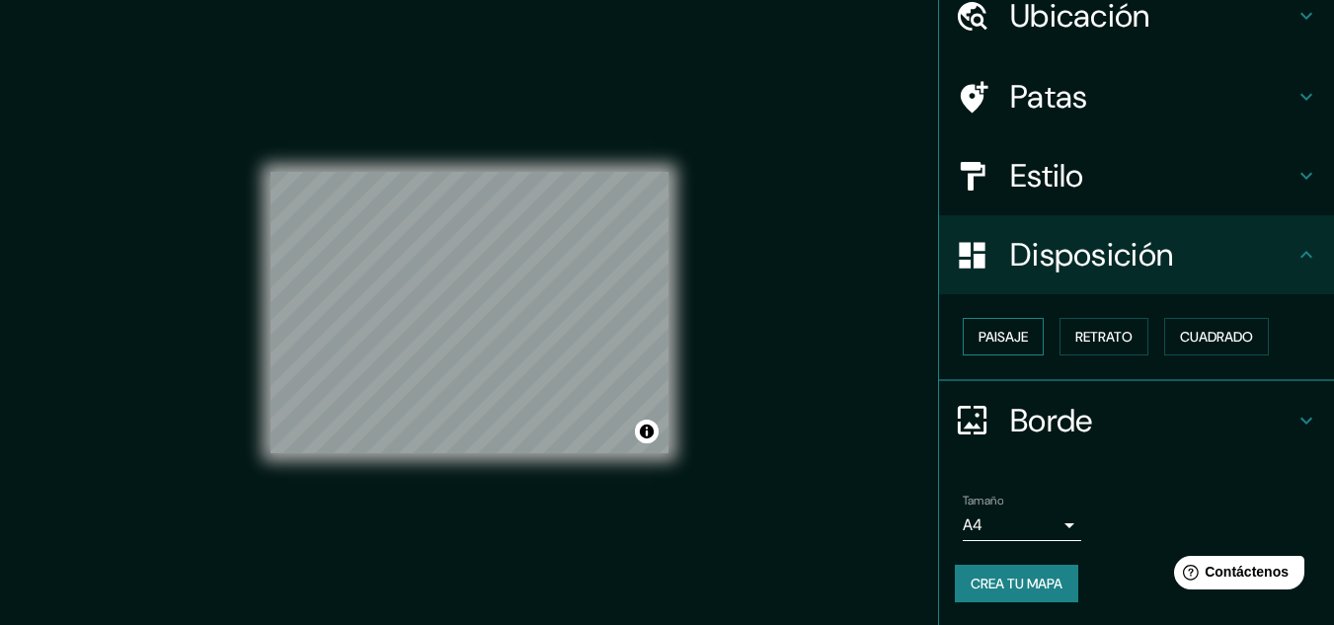
click at [1006, 351] on button "Paisaje" at bounding box center [1002, 337] width 81 height 38
click at [1036, 346] on div "Paisaje Retrato Cuadrado" at bounding box center [1144, 336] width 379 height 53
click at [1091, 336] on font "Retrato" at bounding box center [1103, 337] width 57 height 18
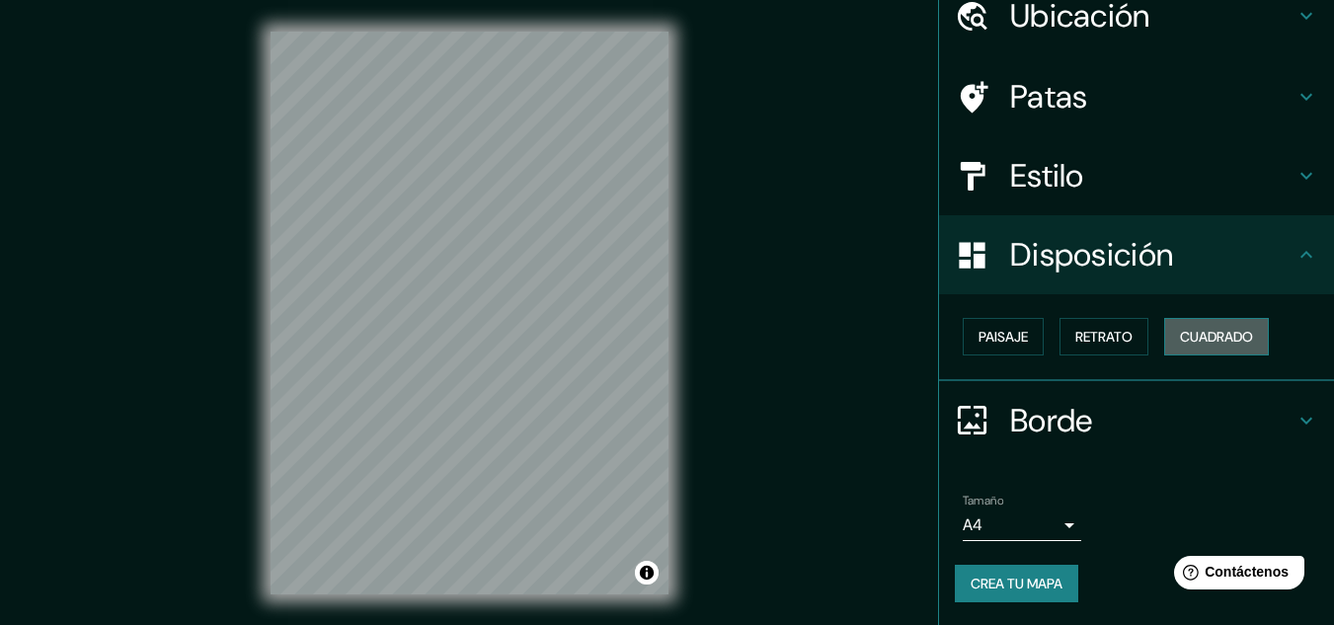
click at [1191, 337] on font "Cuadrado" at bounding box center [1216, 337] width 73 height 18
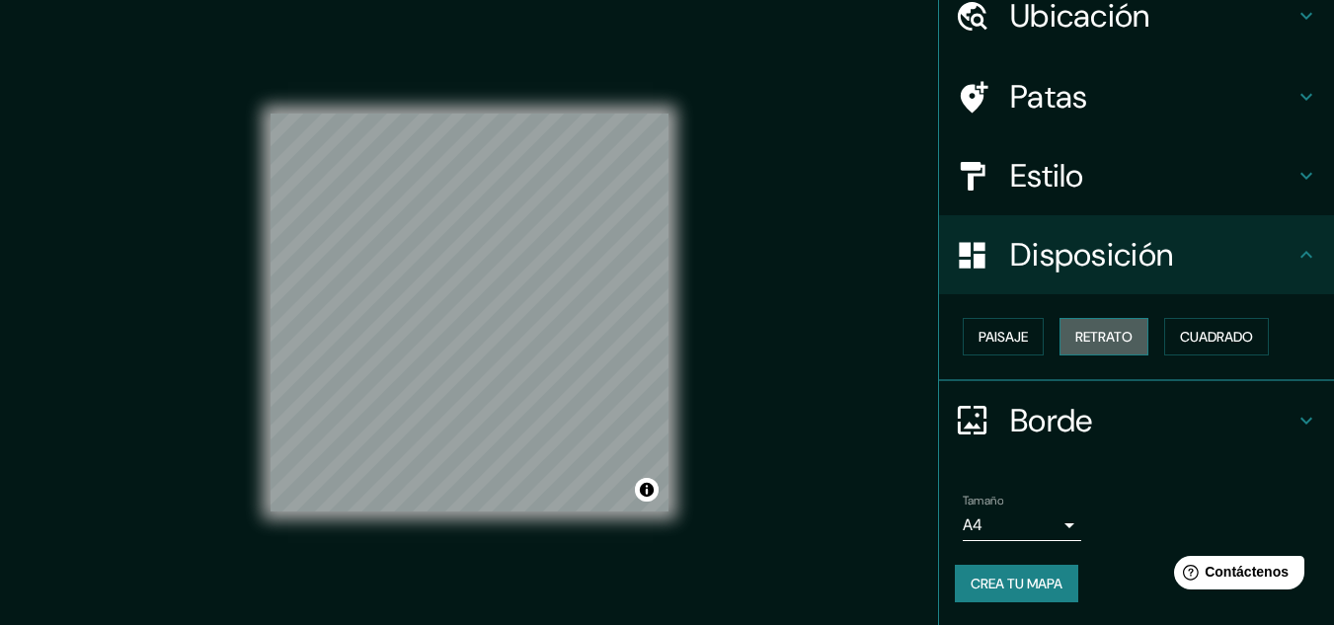
click at [1059, 344] on button "Retrato" at bounding box center [1103, 337] width 89 height 38
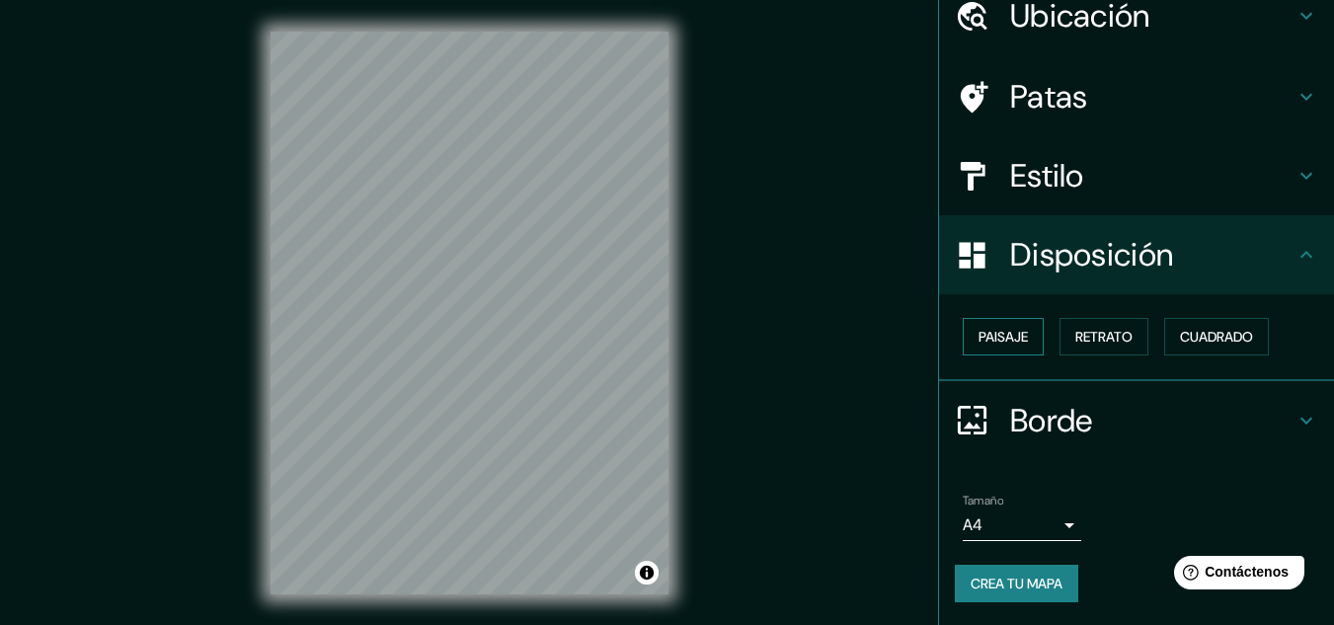
click at [986, 352] on button "Paisaje" at bounding box center [1002, 337] width 81 height 38
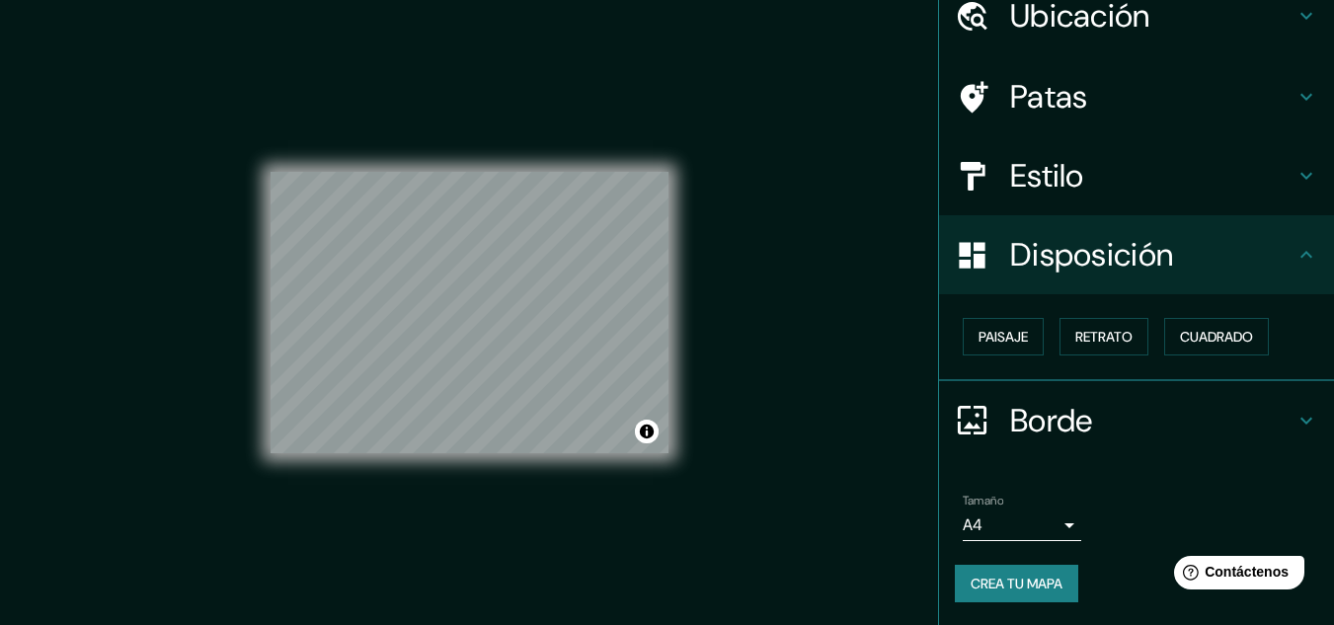
click at [960, 362] on div "Paisaje Retrato Cuadrado" at bounding box center [1144, 336] width 379 height 53
click at [967, 356] on div "Paisaje Retrato Cuadrado" at bounding box center [1144, 336] width 379 height 53
click at [979, 343] on font "Paisaje" at bounding box center [1002, 337] width 49 height 18
click at [1092, 331] on font "Retrato" at bounding box center [1103, 337] width 57 height 18
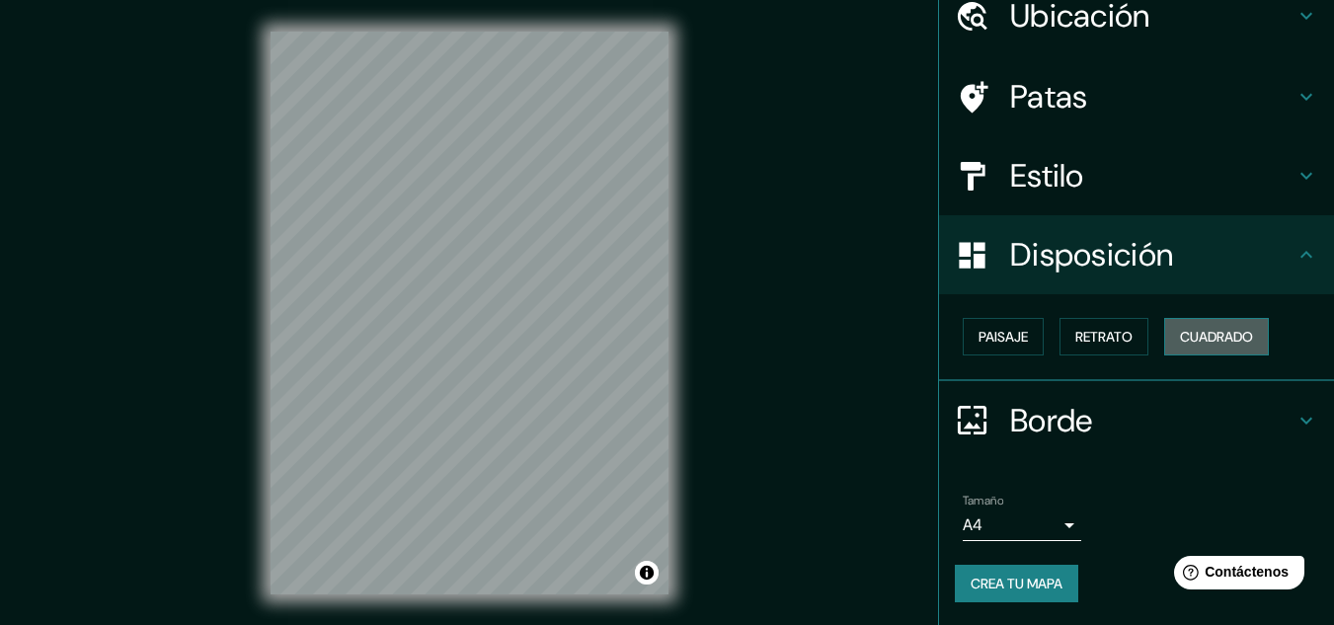
click at [1183, 332] on font "Cuadrado" at bounding box center [1216, 337] width 73 height 18
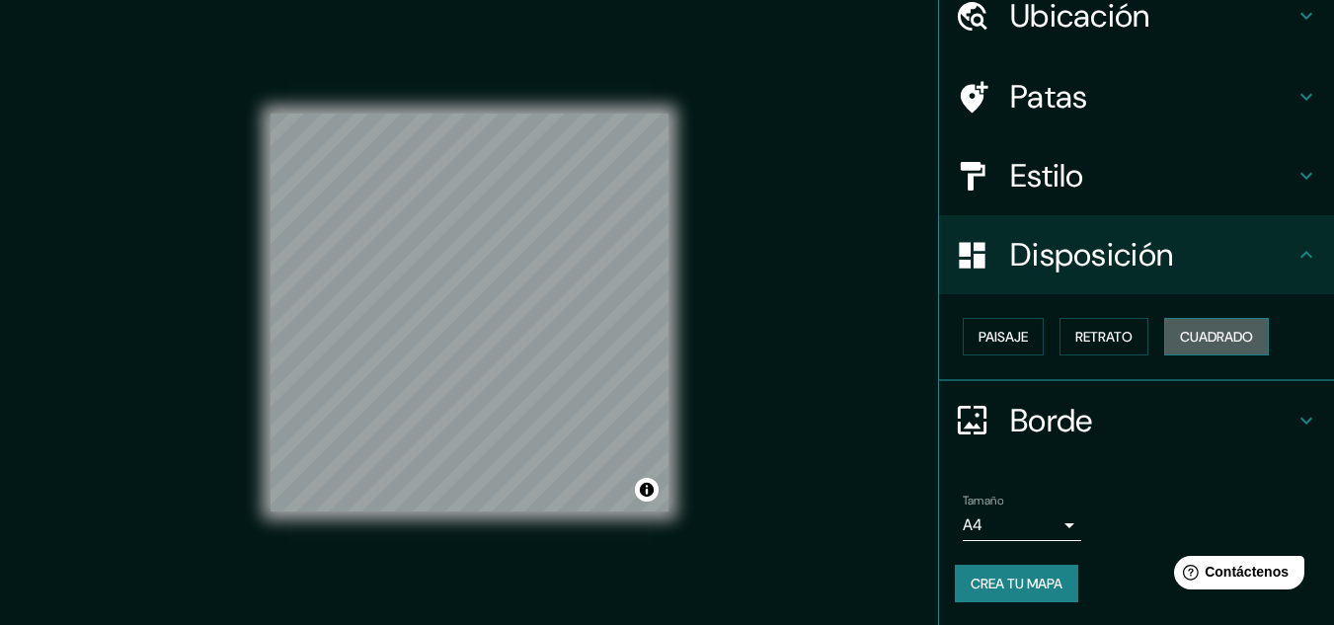
click at [1183, 332] on font "Cuadrado" at bounding box center [1216, 337] width 73 height 18
click at [1139, 278] on div "Disposición" at bounding box center [1136, 254] width 395 height 79
click at [994, 320] on button "Paisaje" at bounding box center [1002, 337] width 81 height 38
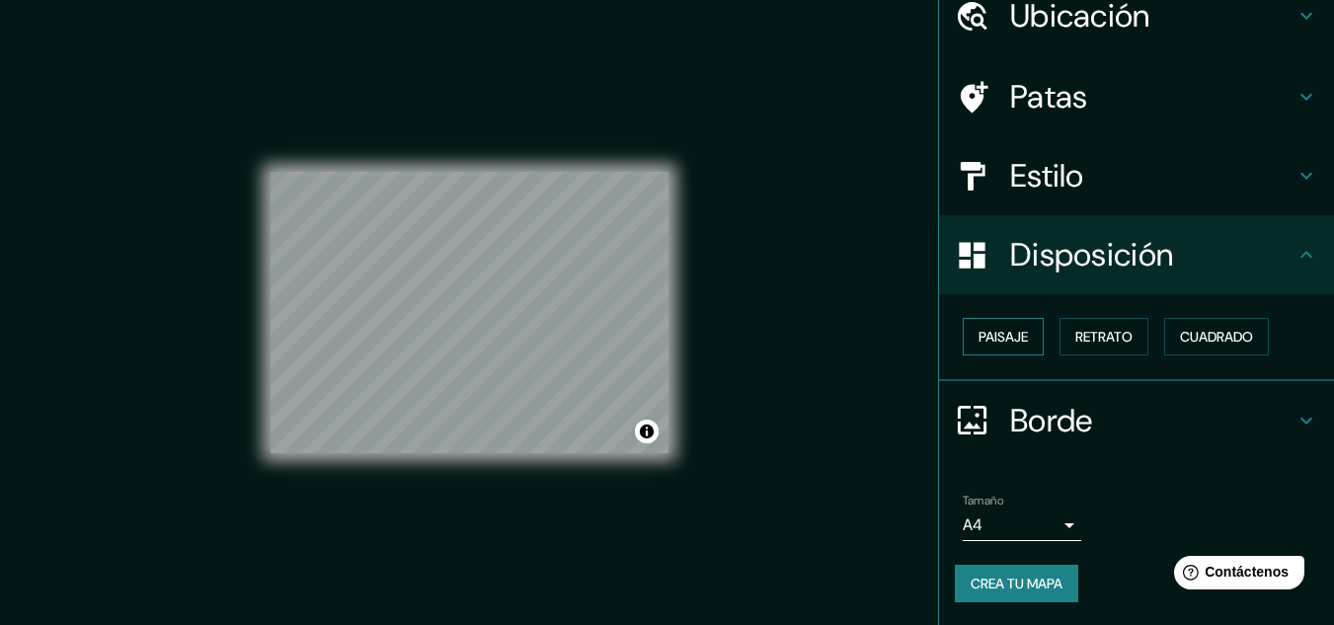
click at [994, 320] on button "Paisaje" at bounding box center [1002, 337] width 81 height 38
click at [1077, 321] on button "Retrato" at bounding box center [1103, 337] width 89 height 38
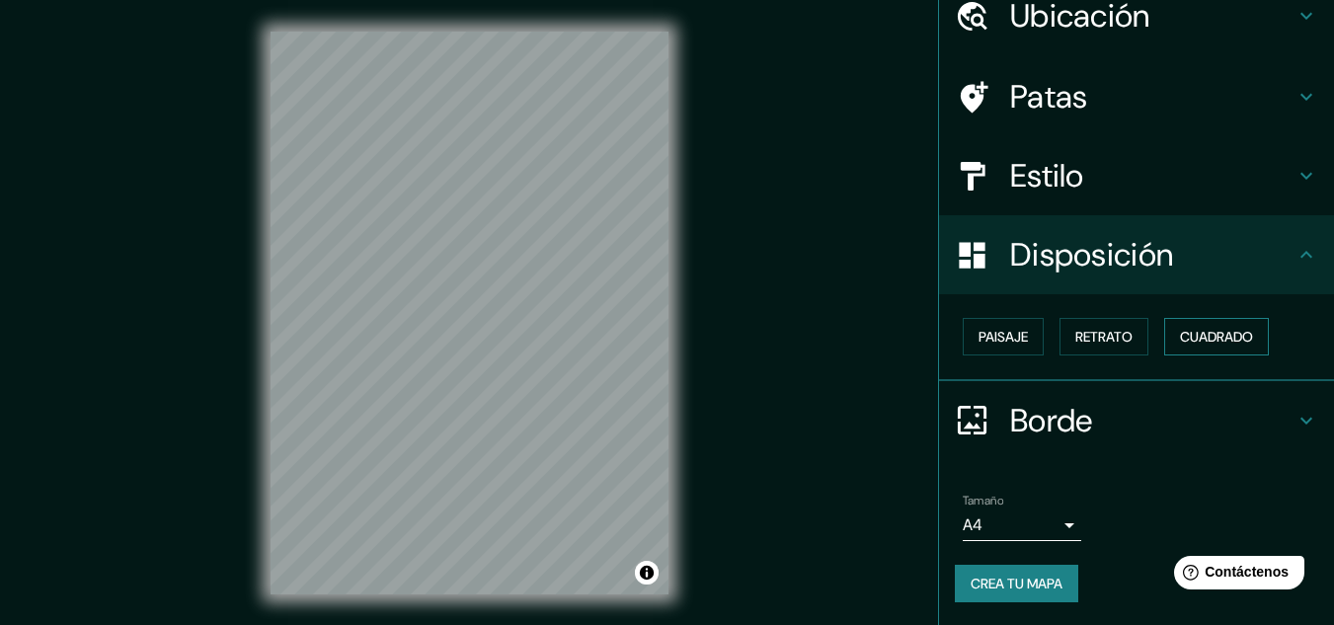
click at [1167, 328] on button "Cuadrado" at bounding box center [1216, 337] width 105 height 38
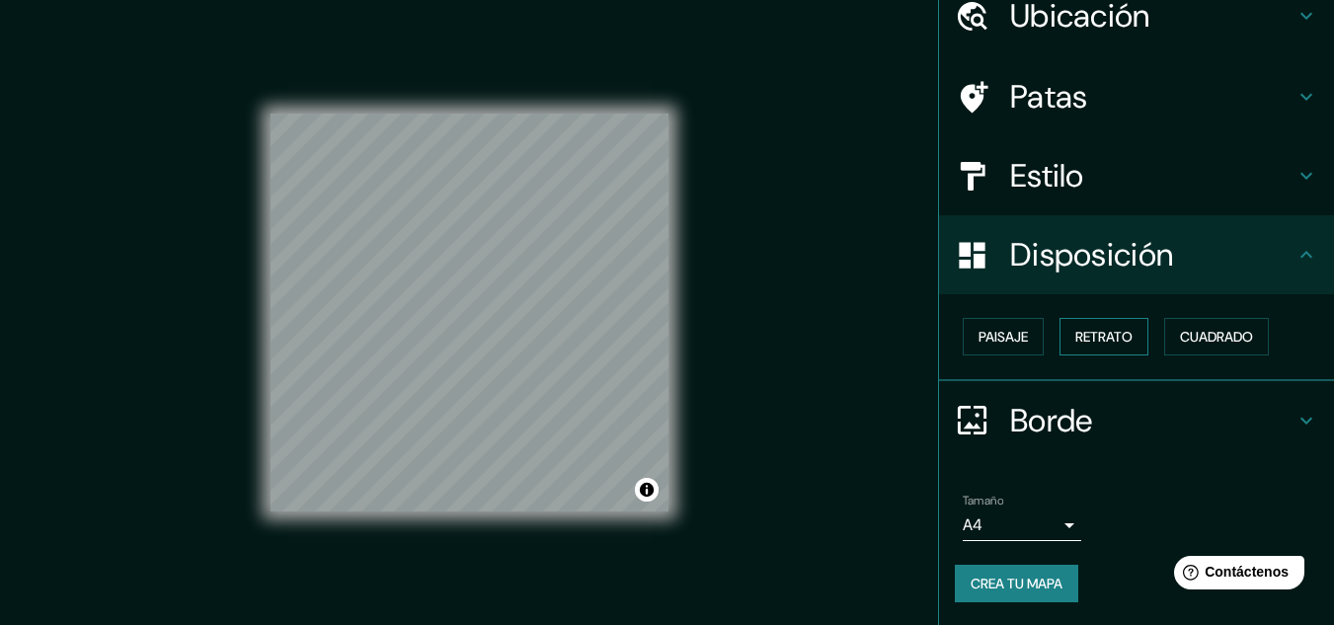
click at [1109, 336] on font "Retrato" at bounding box center [1103, 337] width 57 height 18
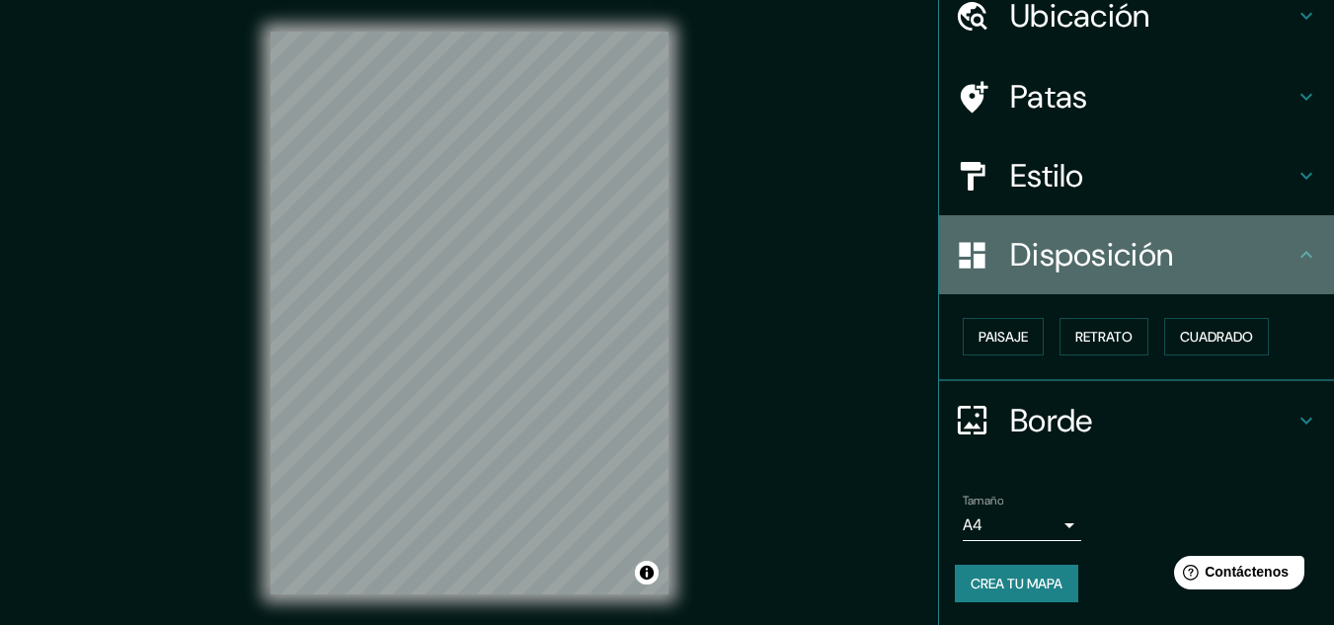
click at [1100, 279] on div "Disposición" at bounding box center [1136, 254] width 395 height 79
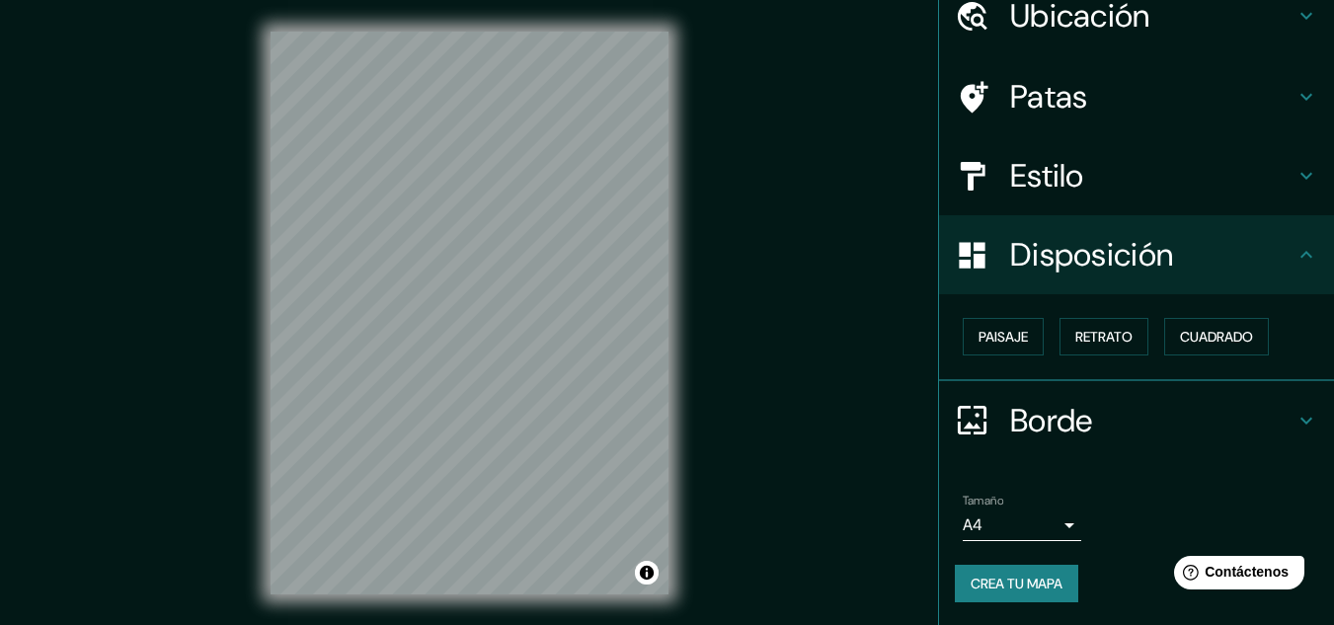
click at [959, 5] on icon at bounding box center [973, 15] width 30 height 29
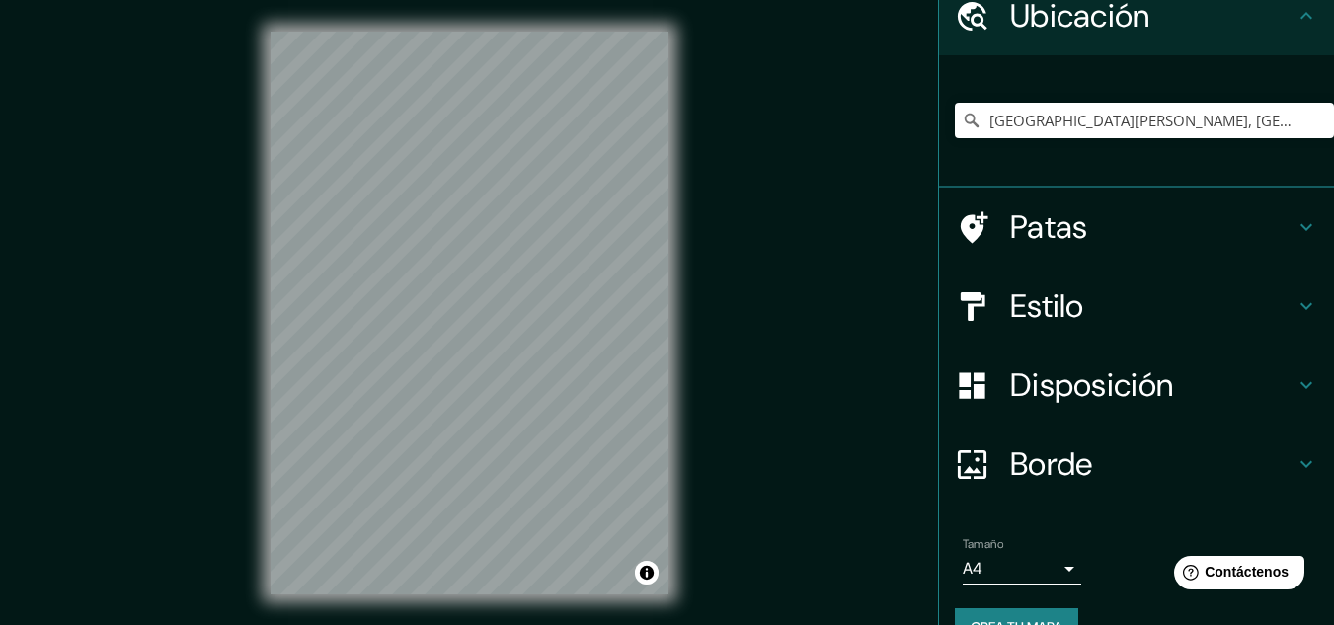
click at [959, 5] on icon at bounding box center [973, 15] width 30 height 29
click at [960, 18] on icon at bounding box center [972, 16] width 35 height 35
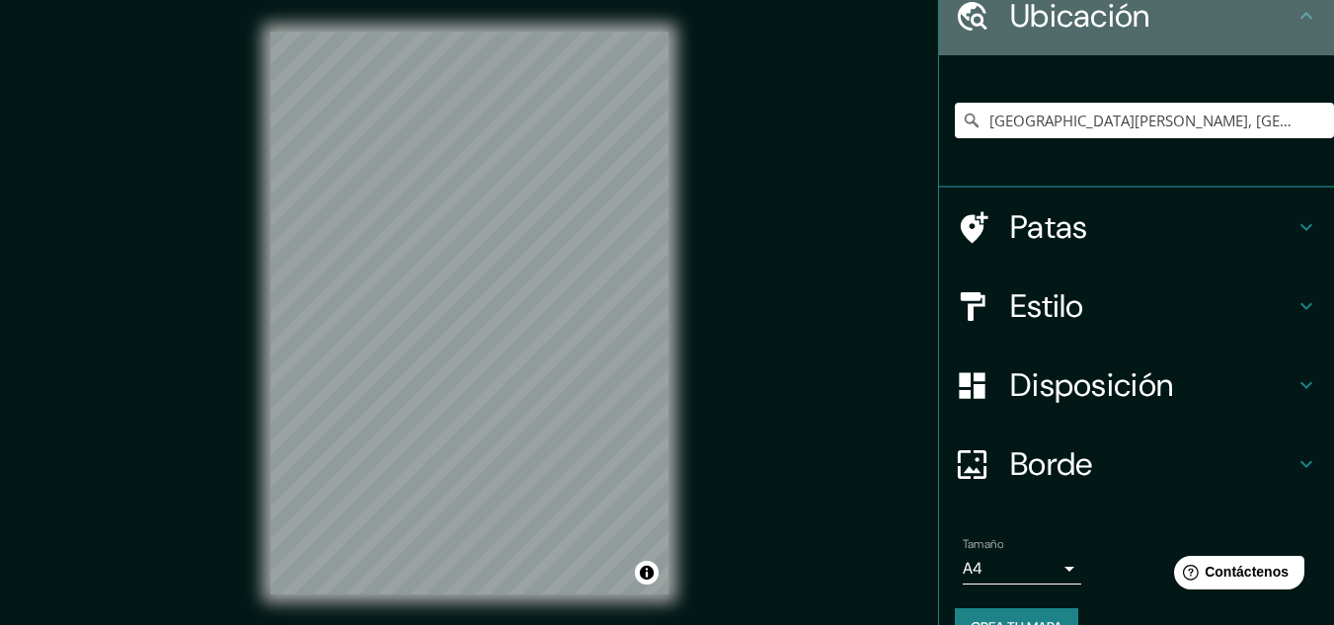
click at [960, 18] on icon at bounding box center [972, 16] width 35 height 35
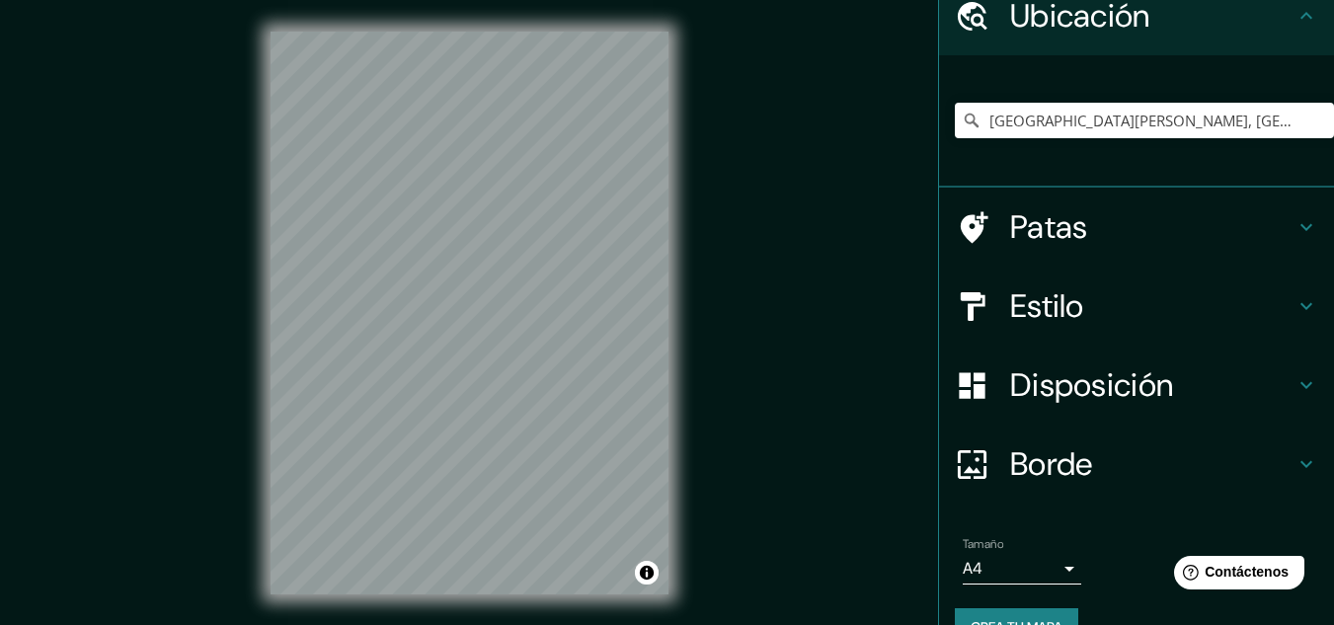
drag, startPoint x: 1311, startPoint y: 0, endPoint x: 774, endPoint y: 446, distance: 698.2
click at [774, 446] on div "© Mapbox © OpenStreetMap Improve this map" at bounding box center [470, 313] width 1200 height 563
click at [1058, 117] on input "[GEOGRAPHIC_DATA][PERSON_NAME], [GEOGRAPHIC_DATA], [GEOGRAPHIC_DATA], [GEOGRAPH…" at bounding box center [1144, 121] width 379 height 36
click at [1257, 103] on input "[GEOGRAPHIC_DATA][PERSON_NAME], [GEOGRAPHIC_DATA], [GEOGRAPHIC_DATA], [GEOGRAPH…" at bounding box center [1144, 121] width 379 height 36
click at [1310, 123] on icon "Claro" at bounding box center [1318, 121] width 16 height 16
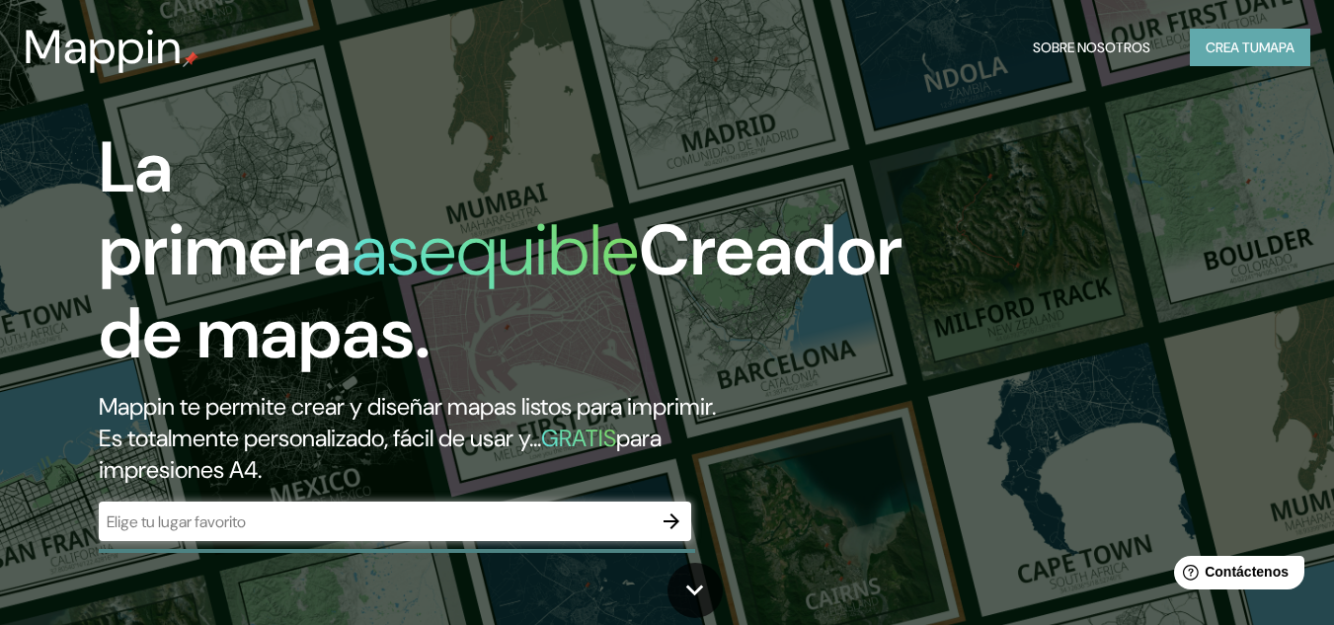
click at [1241, 38] on font "Crea tu" at bounding box center [1231, 47] width 53 height 18
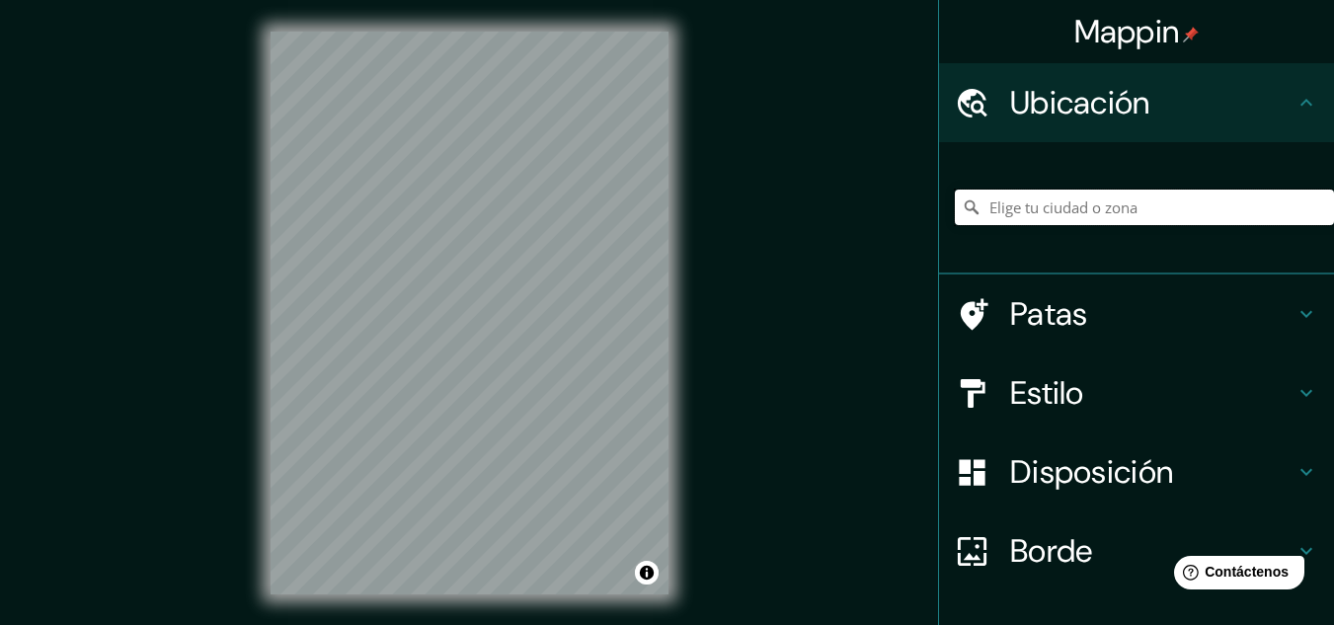
click at [1033, 200] on input "Elige tu ciudad o zona" at bounding box center [1144, 208] width 379 height 36
paste input "Antigua Panamericana Sur Lima, Provincia de Lima"
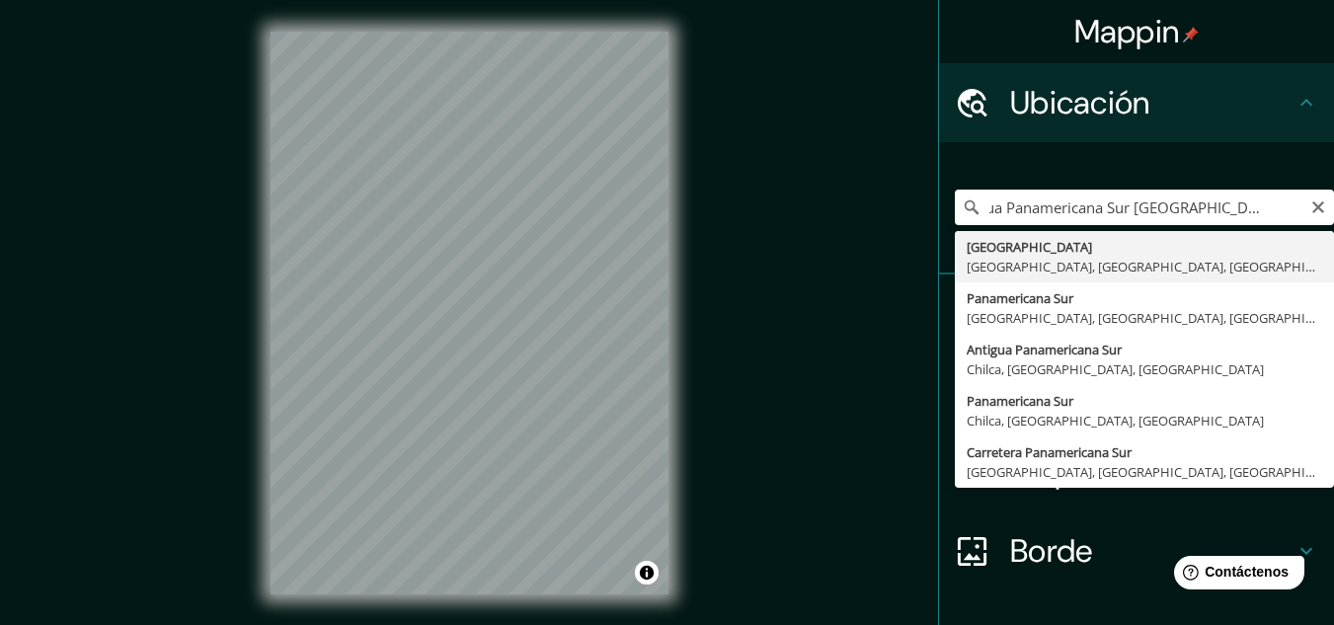
type input "Old Panamericana Sur Avenue, Lima, Provincia de Lima, Perú"
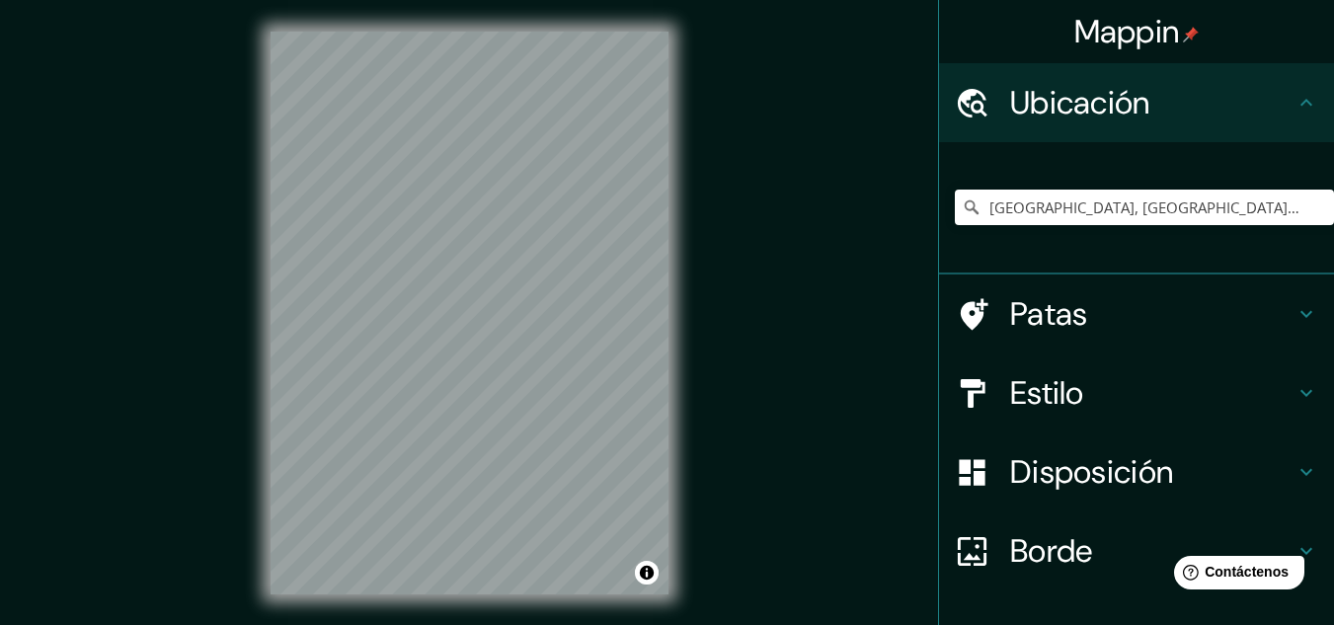
click at [1063, 175] on div "Old Panamericana Sur Avenue, Lima, Provincia de Lima, Perú" at bounding box center [1144, 207] width 379 height 99
click at [1061, 201] on input "Old Panamericana Sur Avenue, Lima, Provincia de Lima, Perú" at bounding box center [1144, 208] width 379 height 36
paste input "Antigua Panamericana Sur Lima, Provincia de Lima"
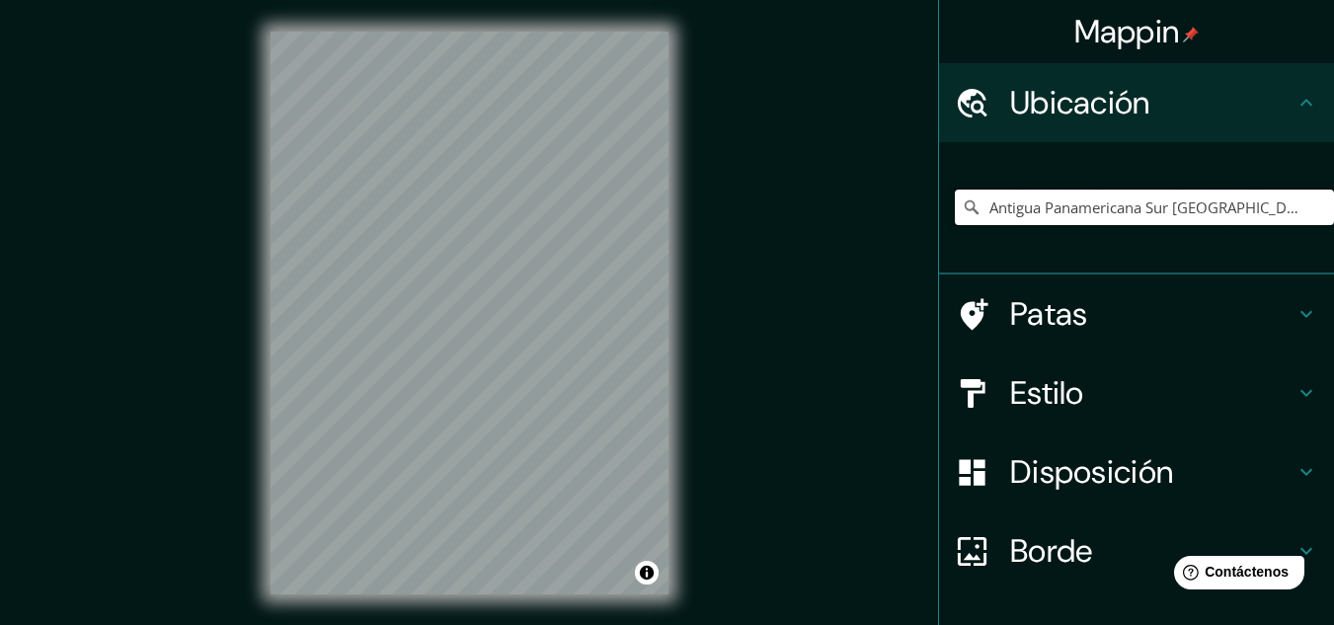
scroll to position [0, 38]
click at [1061, 201] on input "Antigua Panamericana Sur Lima, Provincia de Lima" at bounding box center [1144, 208] width 379 height 36
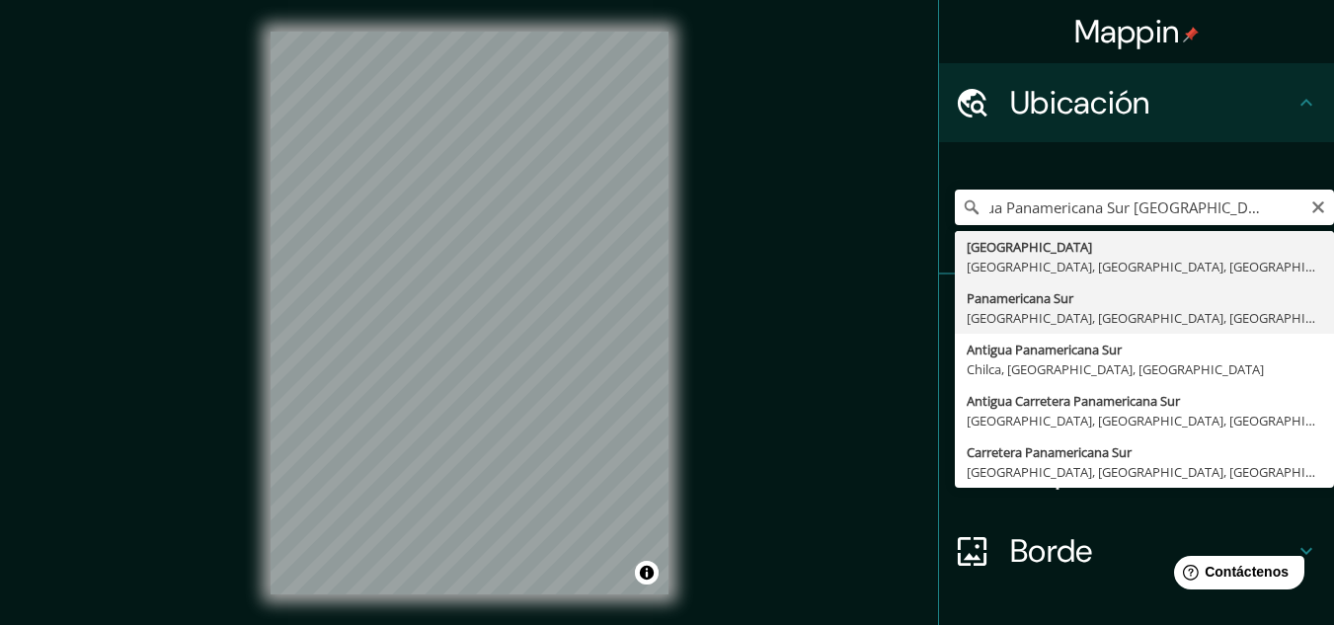
type input "Pan American South, Lima, Provincia de Lima, Perú"
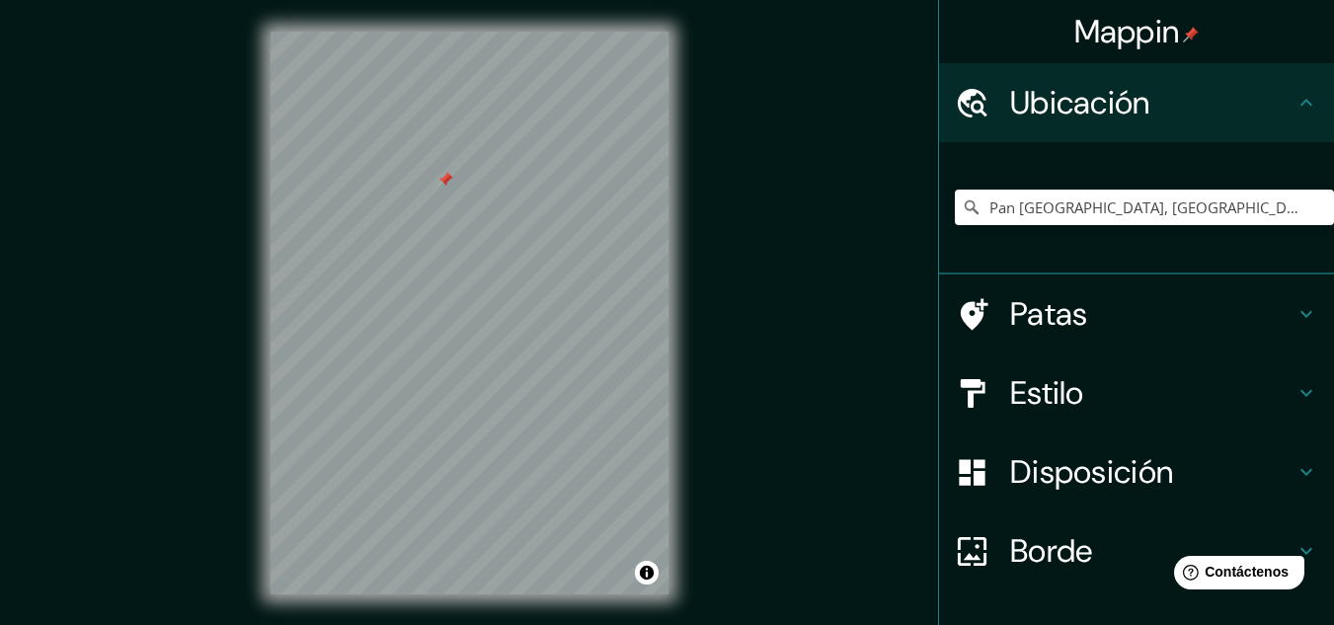
click at [445, 179] on div at bounding box center [445, 180] width 16 height 16
click at [1022, 321] on font "Patas" at bounding box center [1049, 313] width 78 height 41
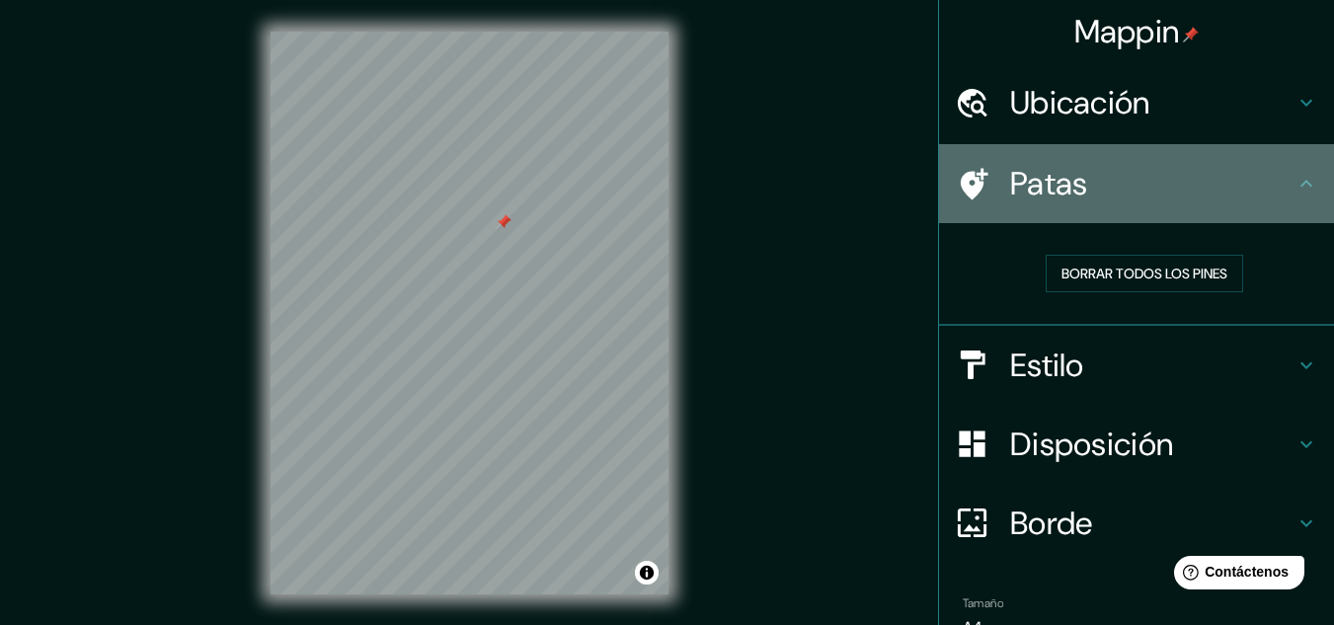
click at [960, 182] on icon at bounding box center [974, 184] width 28 height 32
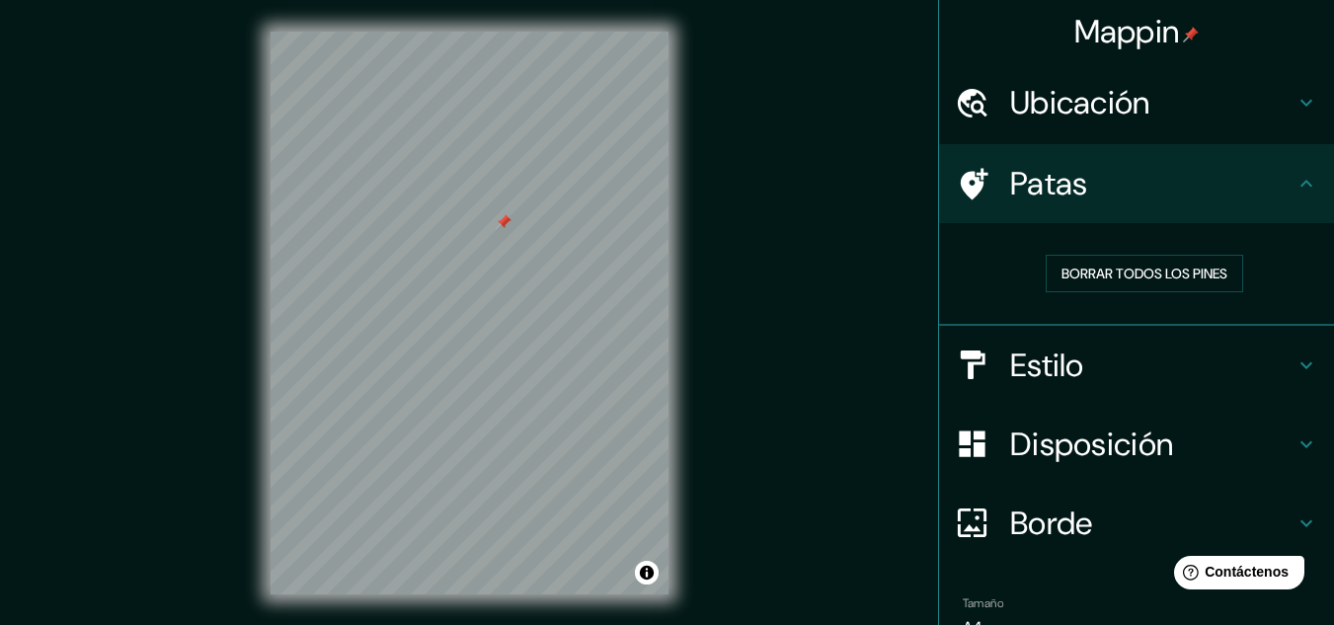
click at [960, 182] on icon at bounding box center [974, 184] width 28 height 32
click at [1063, 435] on font "Disposición" at bounding box center [1091, 443] width 163 height 41
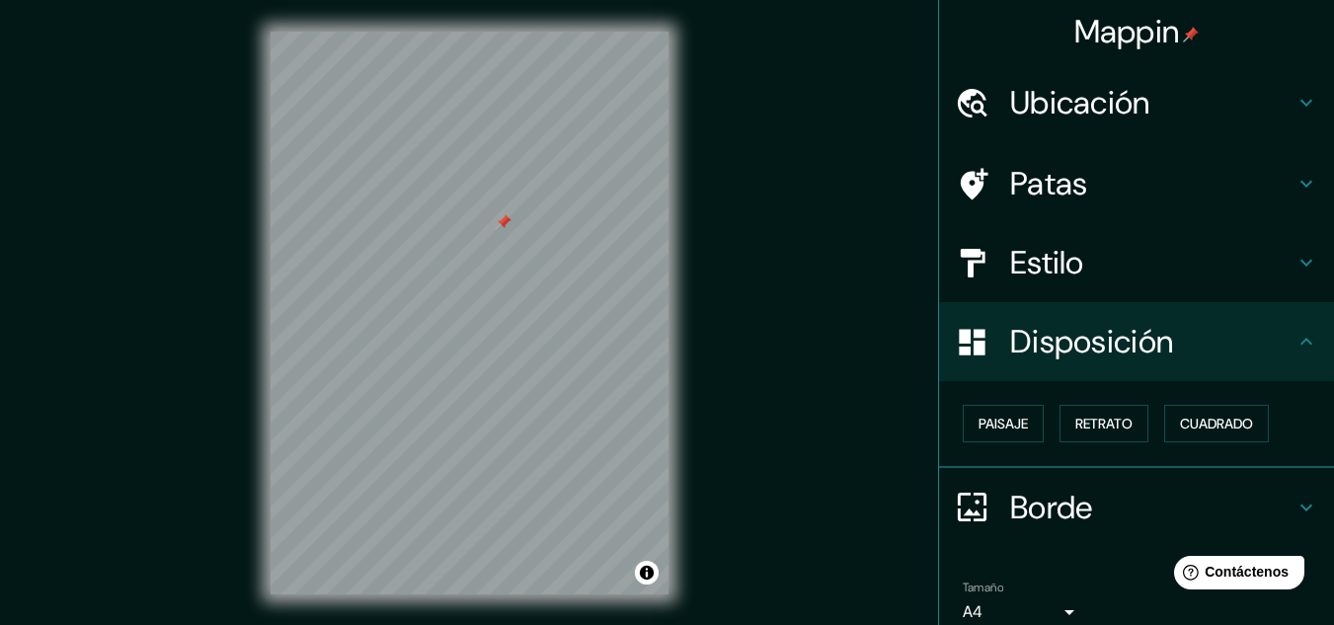
click at [1052, 553] on ul "Ubicación Pan American South, Lima, Provincia de Lima, Perú Patas Estilo Dispos…" at bounding box center [1136, 388] width 395 height 650
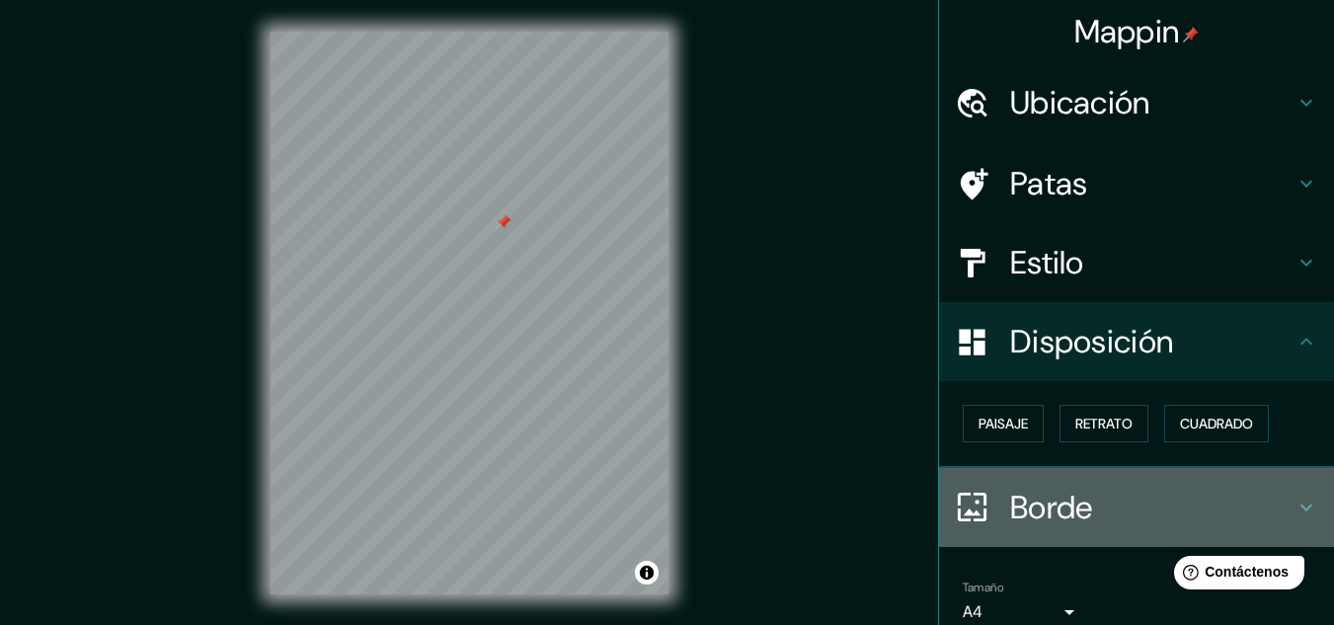
click at [1041, 518] on font "Borde" at bounding box center [1051, 507] width 83 height 41
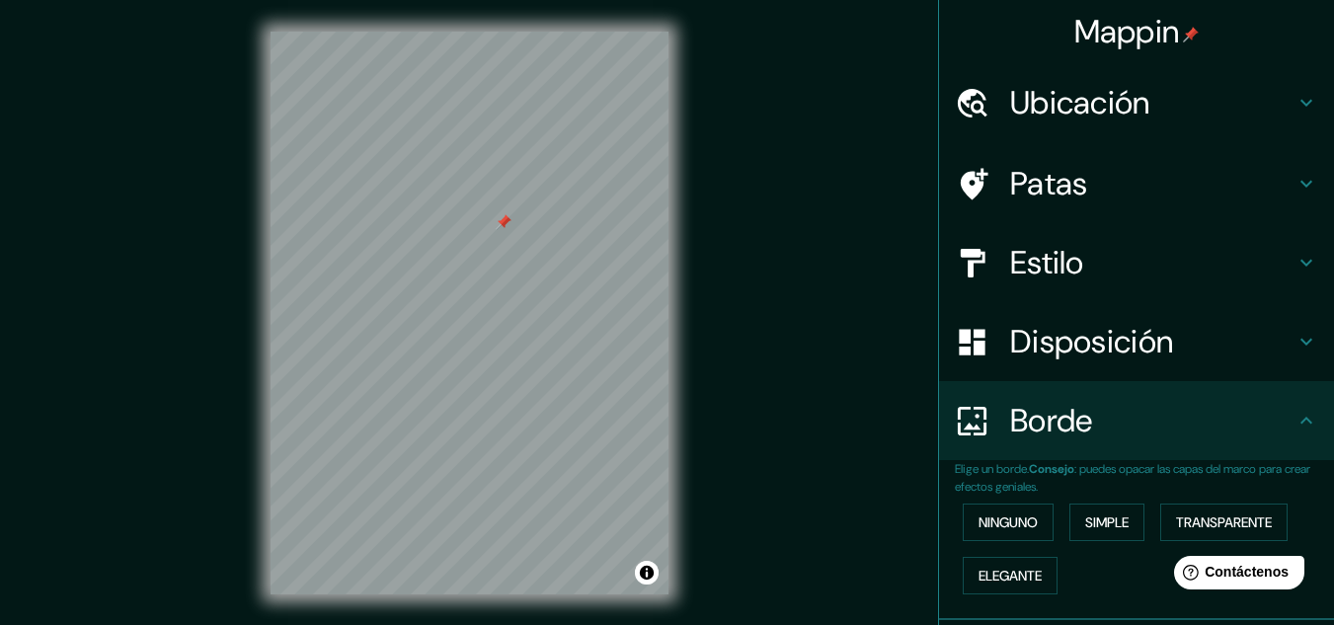
click at [1146, 100] on h4 "Ubicación" at bounding box center [1152, 102] width 284 height 39
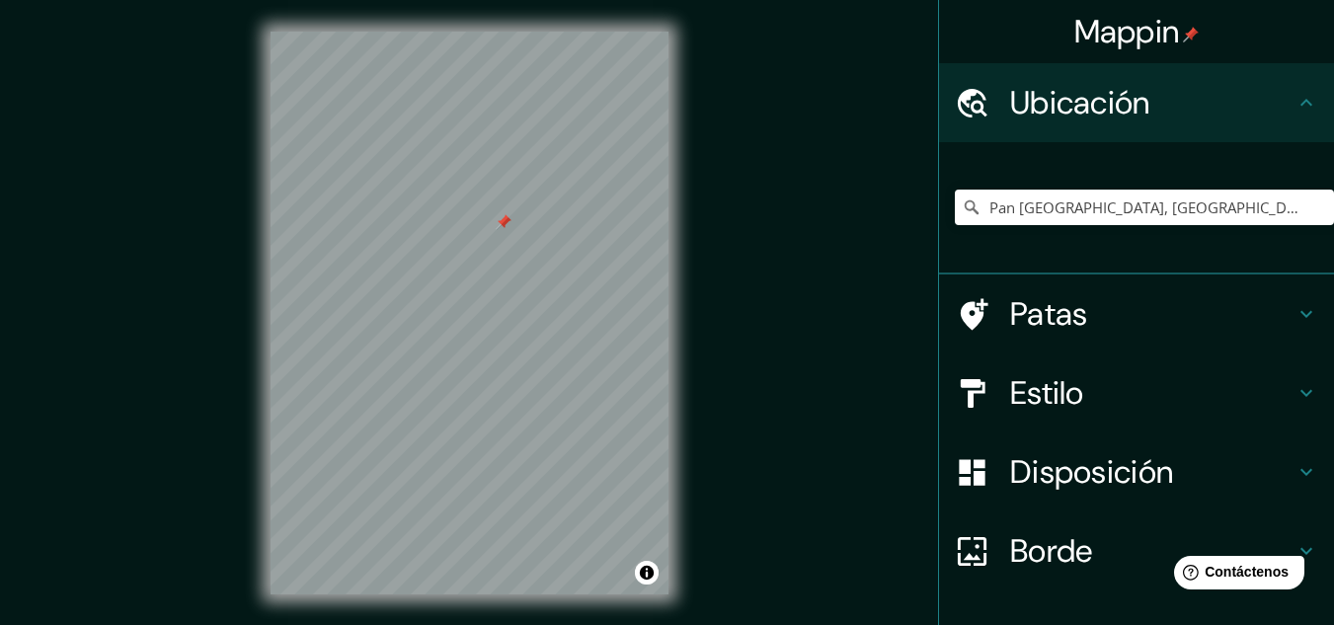
click at [1126, 48] on font "Mappin" at bounding box center [1127, 31] width 106 height 41
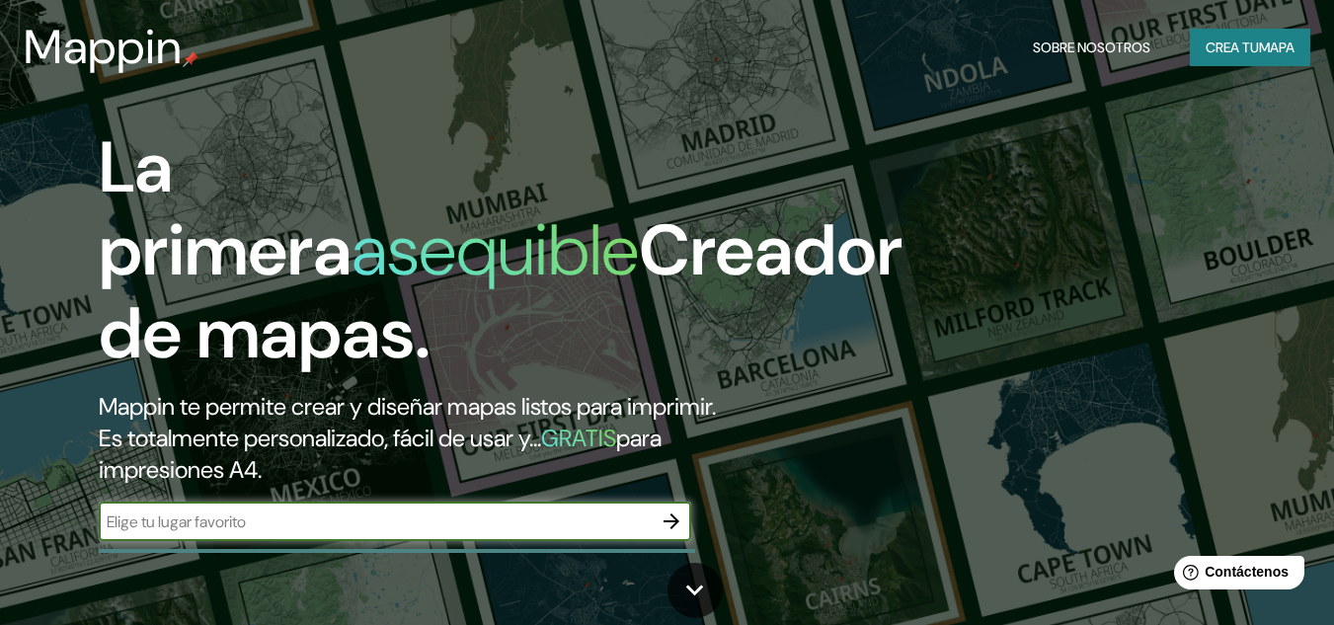
click at [401, 529] on input "text" at bounding box center [375, 521] width 553 height 23
